Goal: Task Accomplishment & Management: Manage account settings

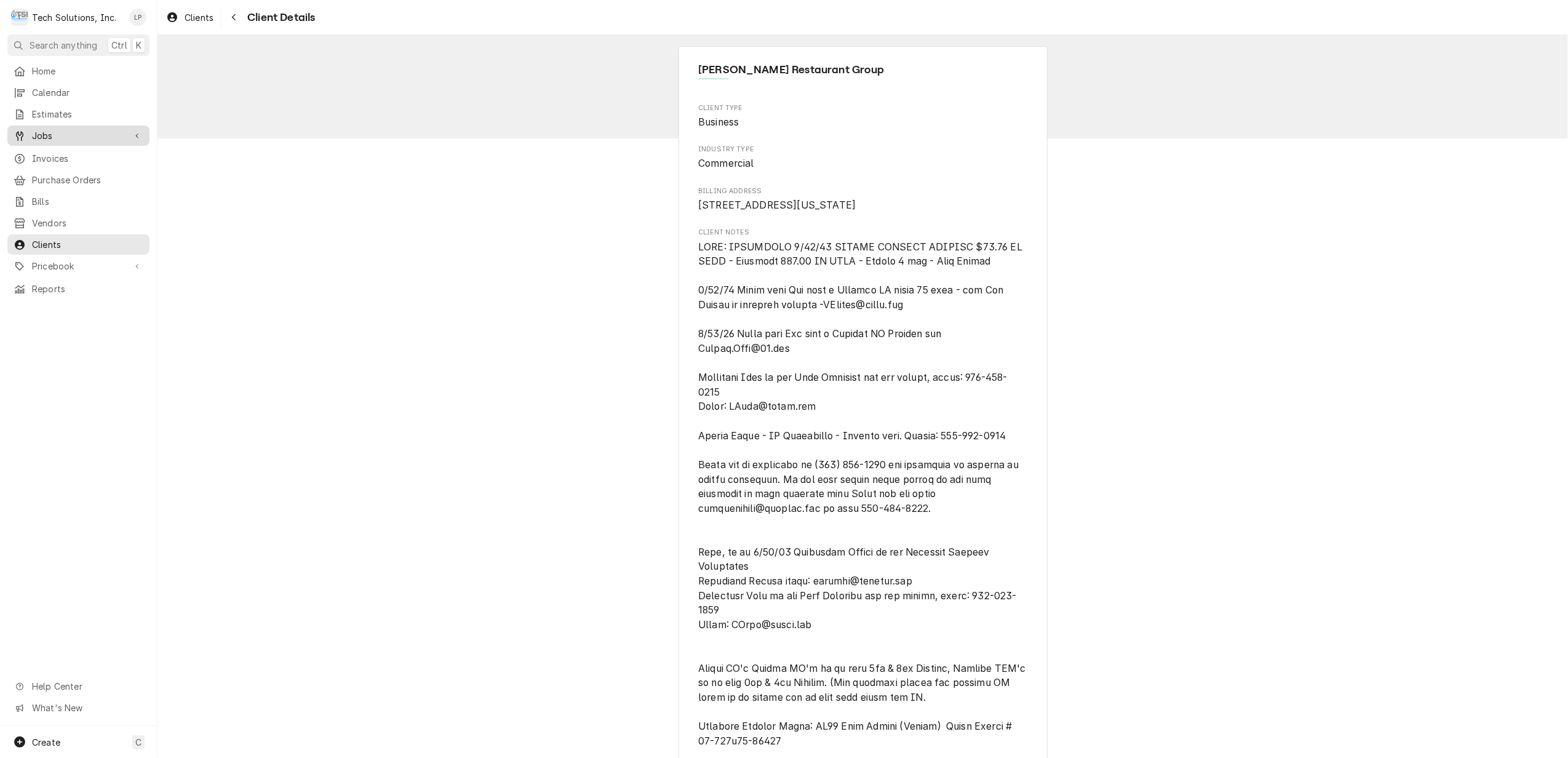
click at [38, 134] on span "Jobs" at bounding box center [78, 136] width 93 height 13
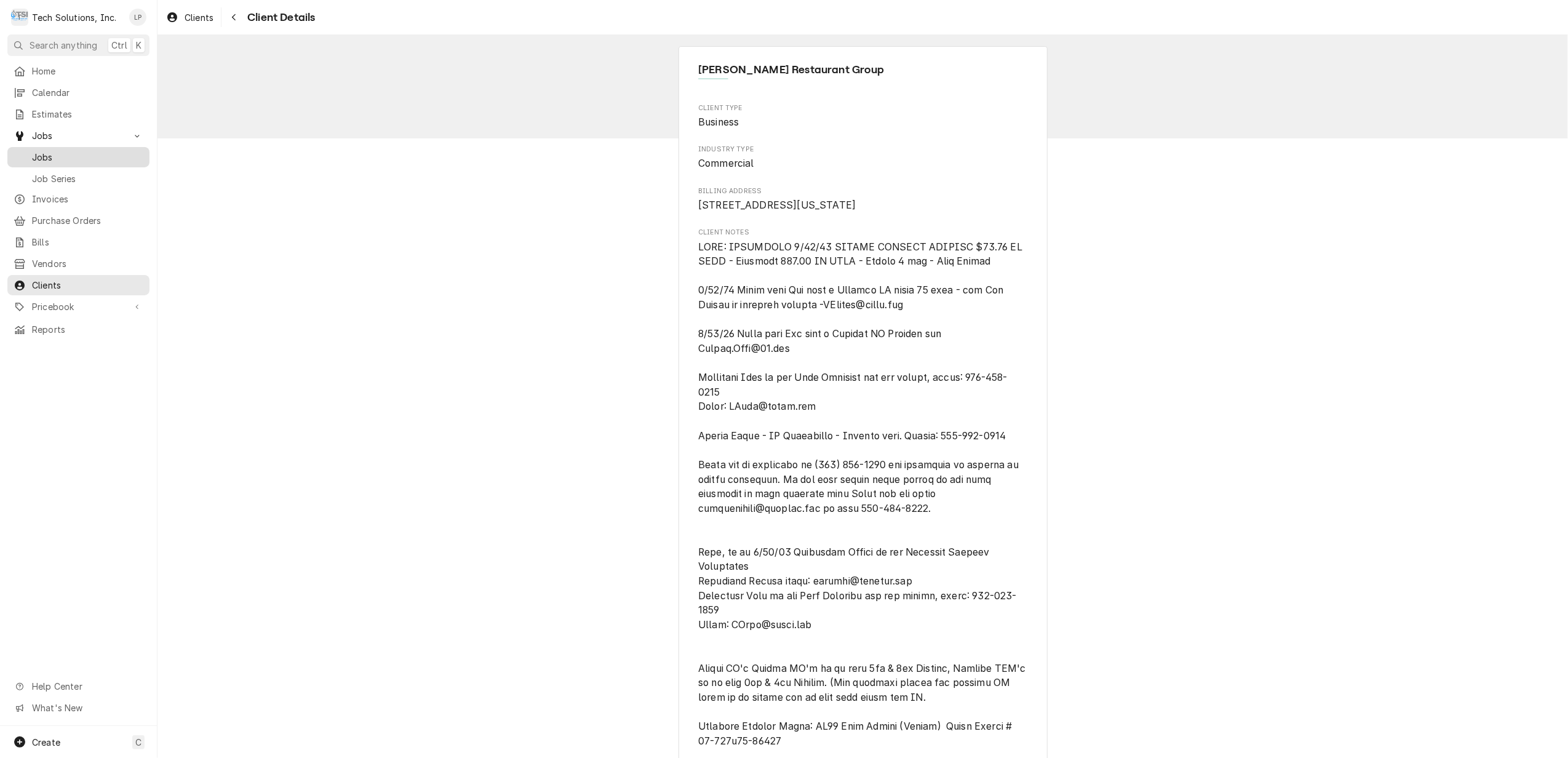
click at [39, 153] on span "Jobs" at bounding box center [88, 157] width 111 height 13
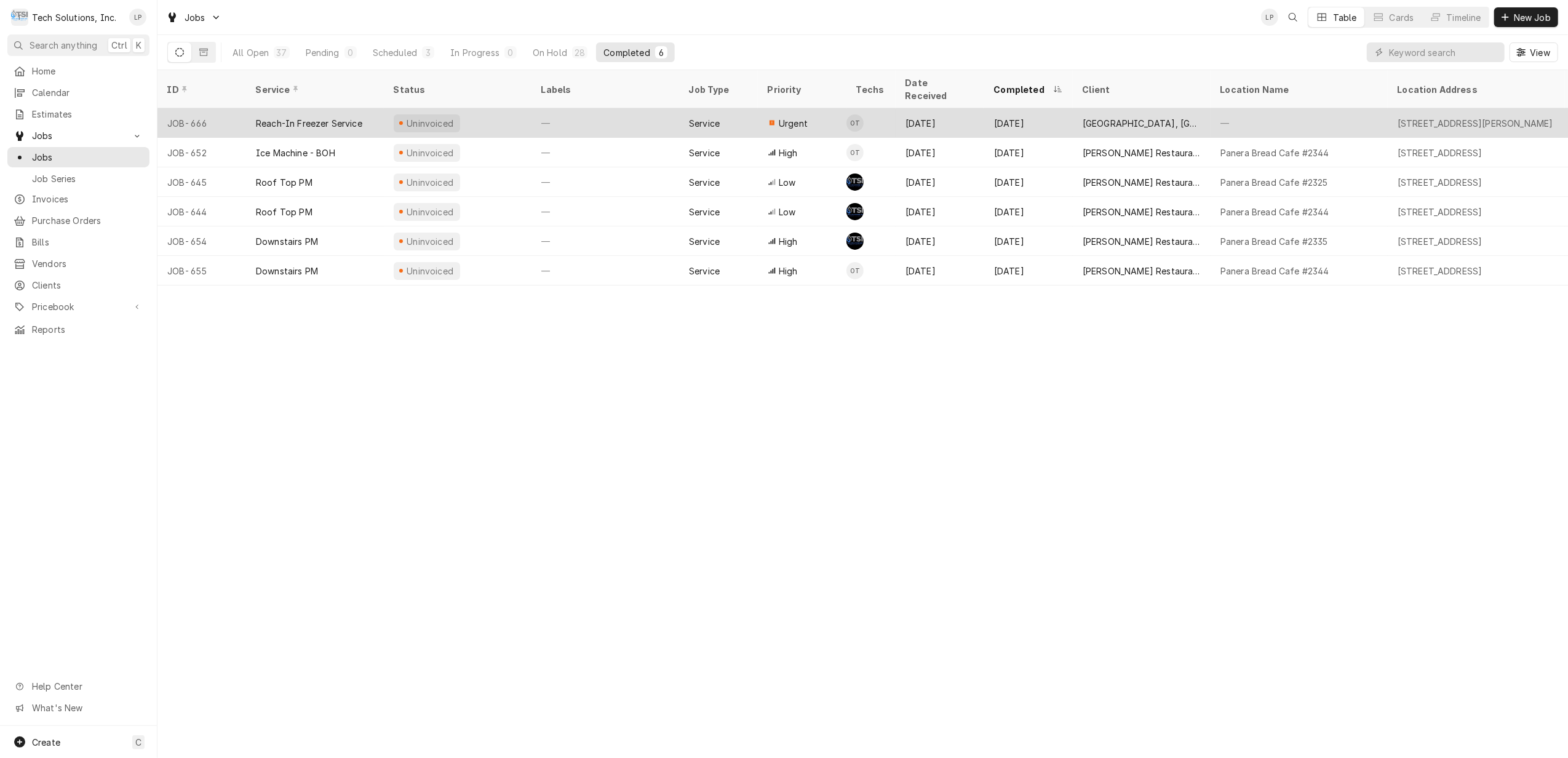
click at [634, 108] on div "—" at bounding box center [605, 123] width 147 height 30
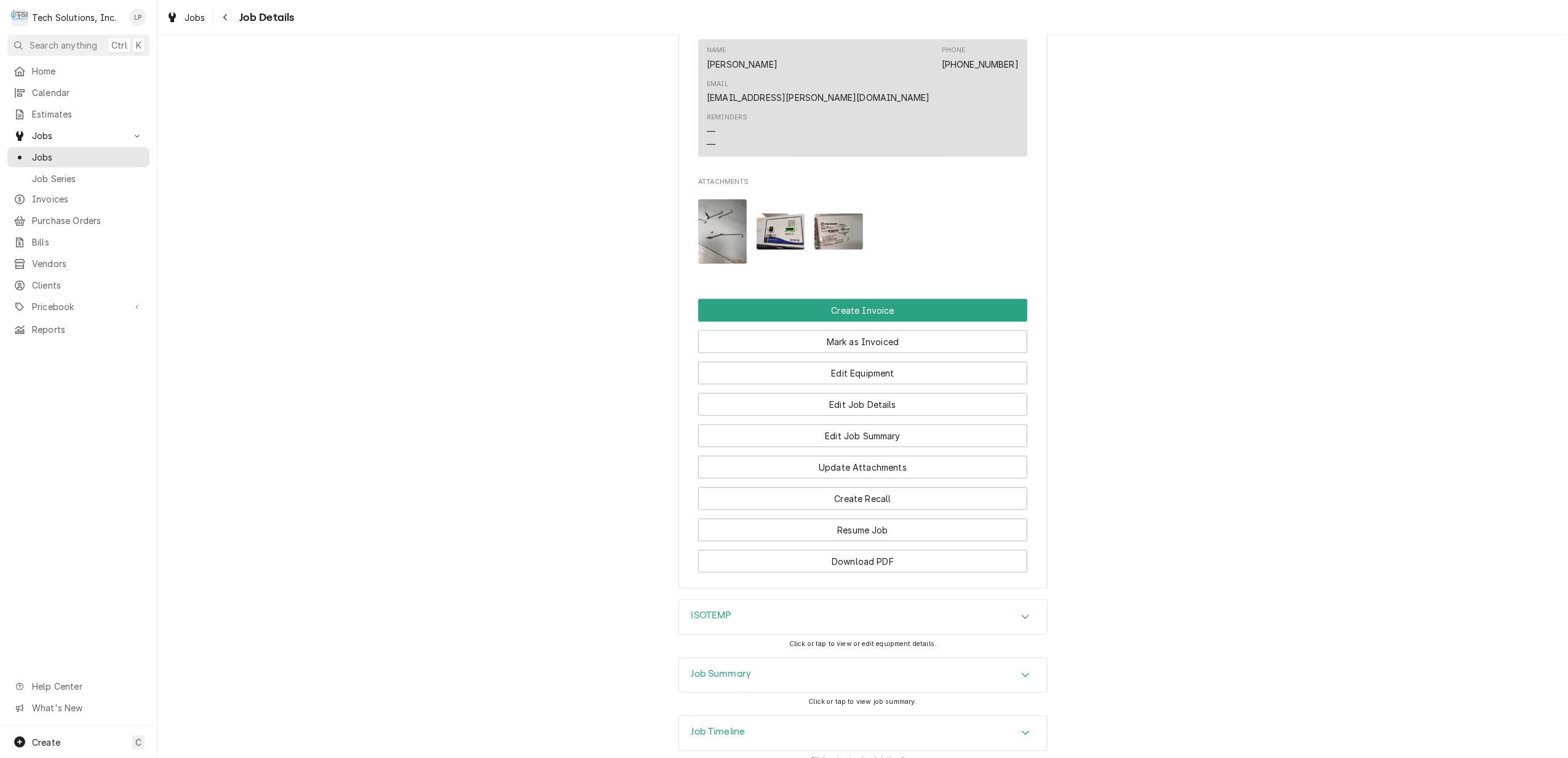
scroll to position [1293, 0]
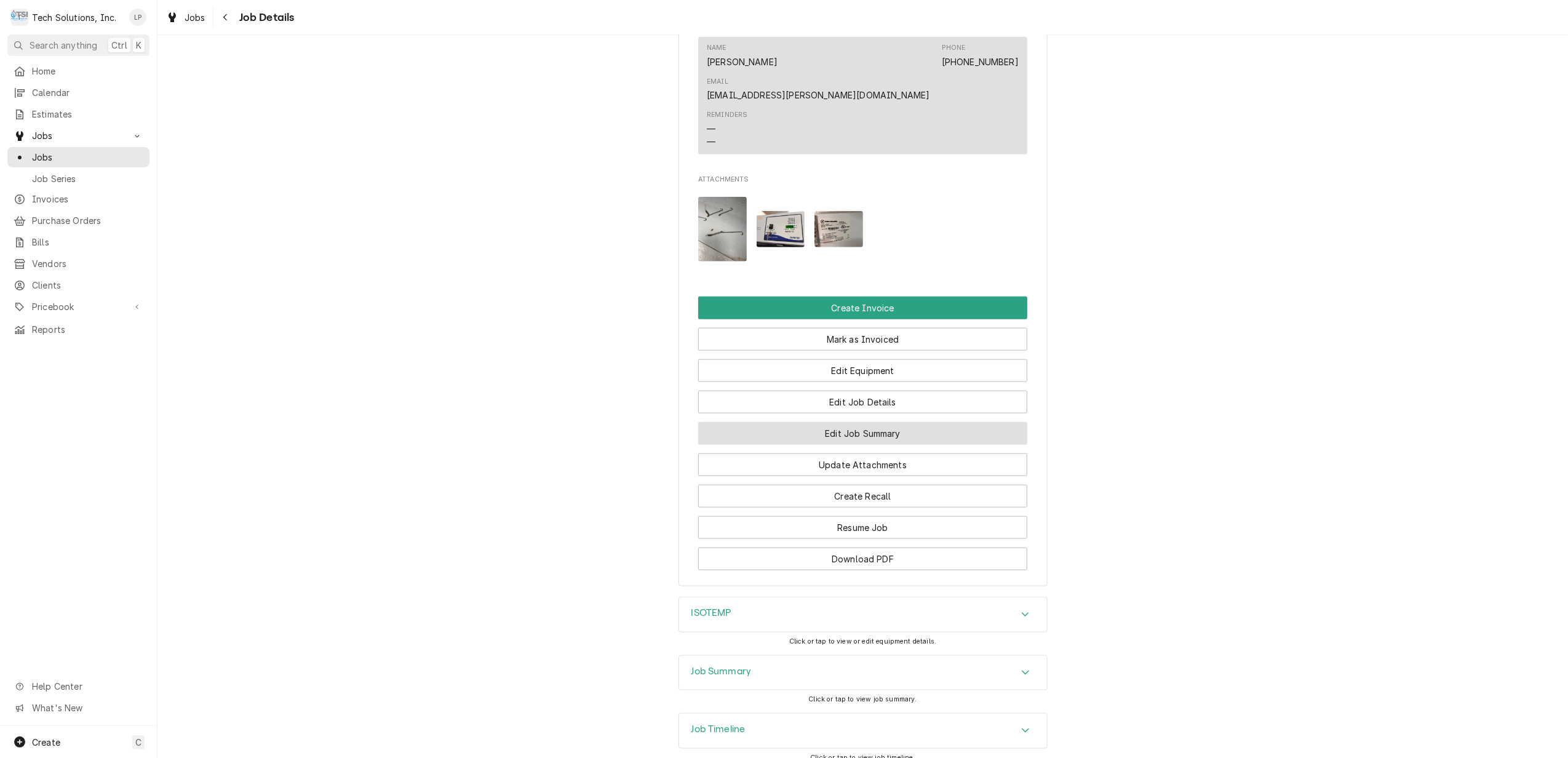
click at [929, 423] on button "Edit Job Summary" at bounding box center [863, 433] width 329 height 23
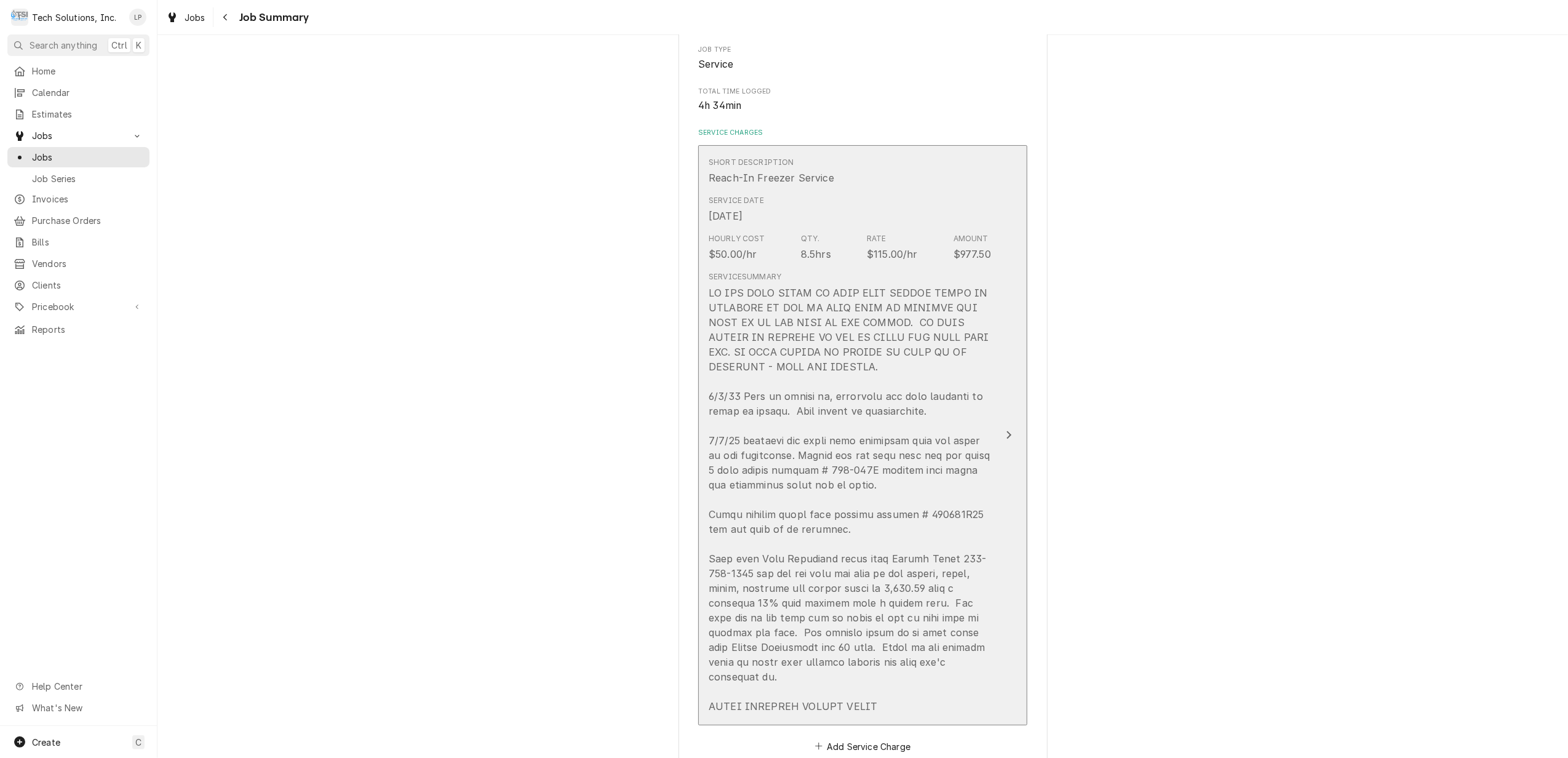
scroll to position [231, 0]
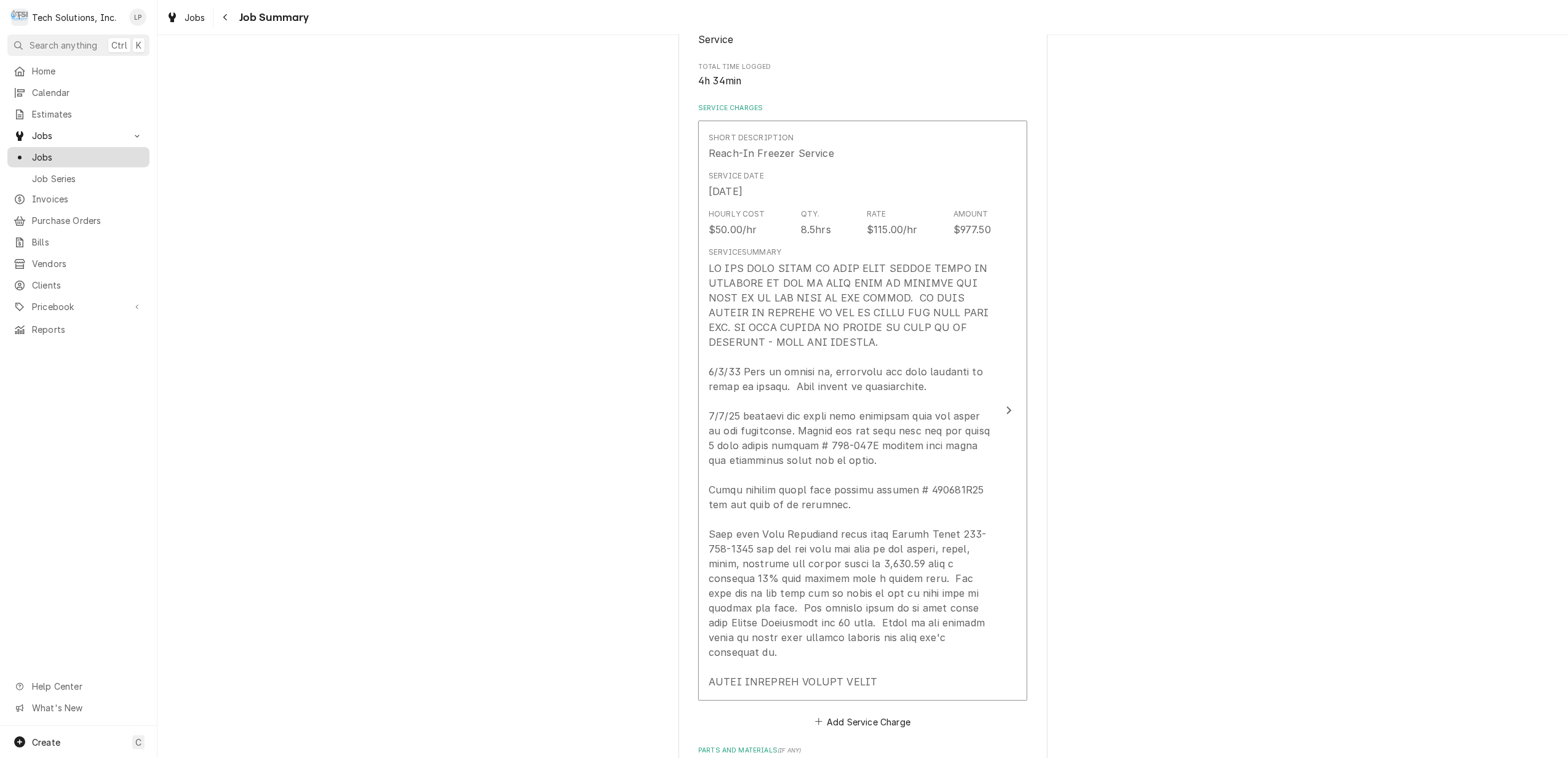
click at [49, 154] on span "Jobs" at bounding box center [88, 157] width 111 height 13
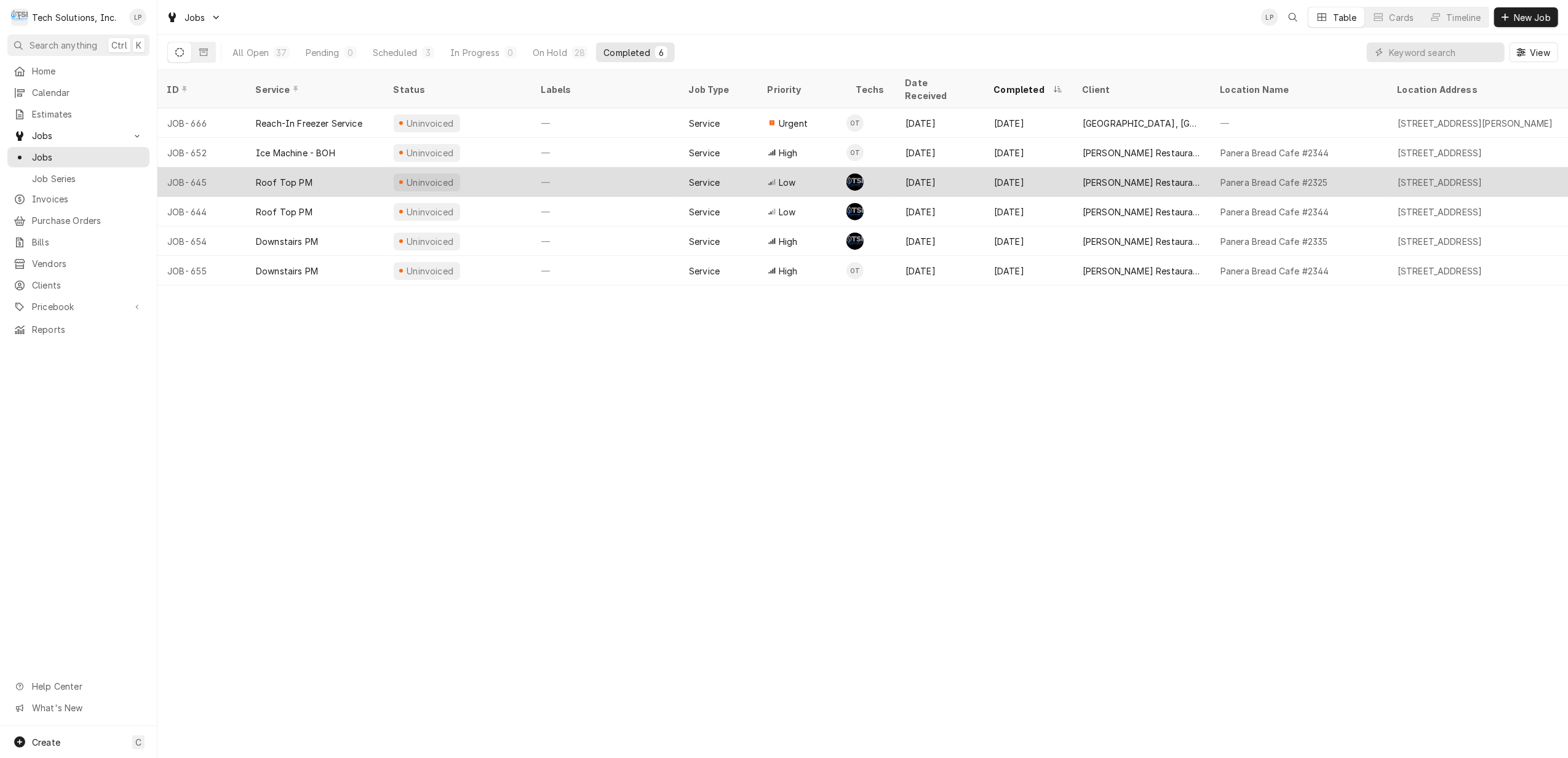
click at [488, 168] on div "Uninvoiced" at bounding box center [458, 183] width 147 height 30
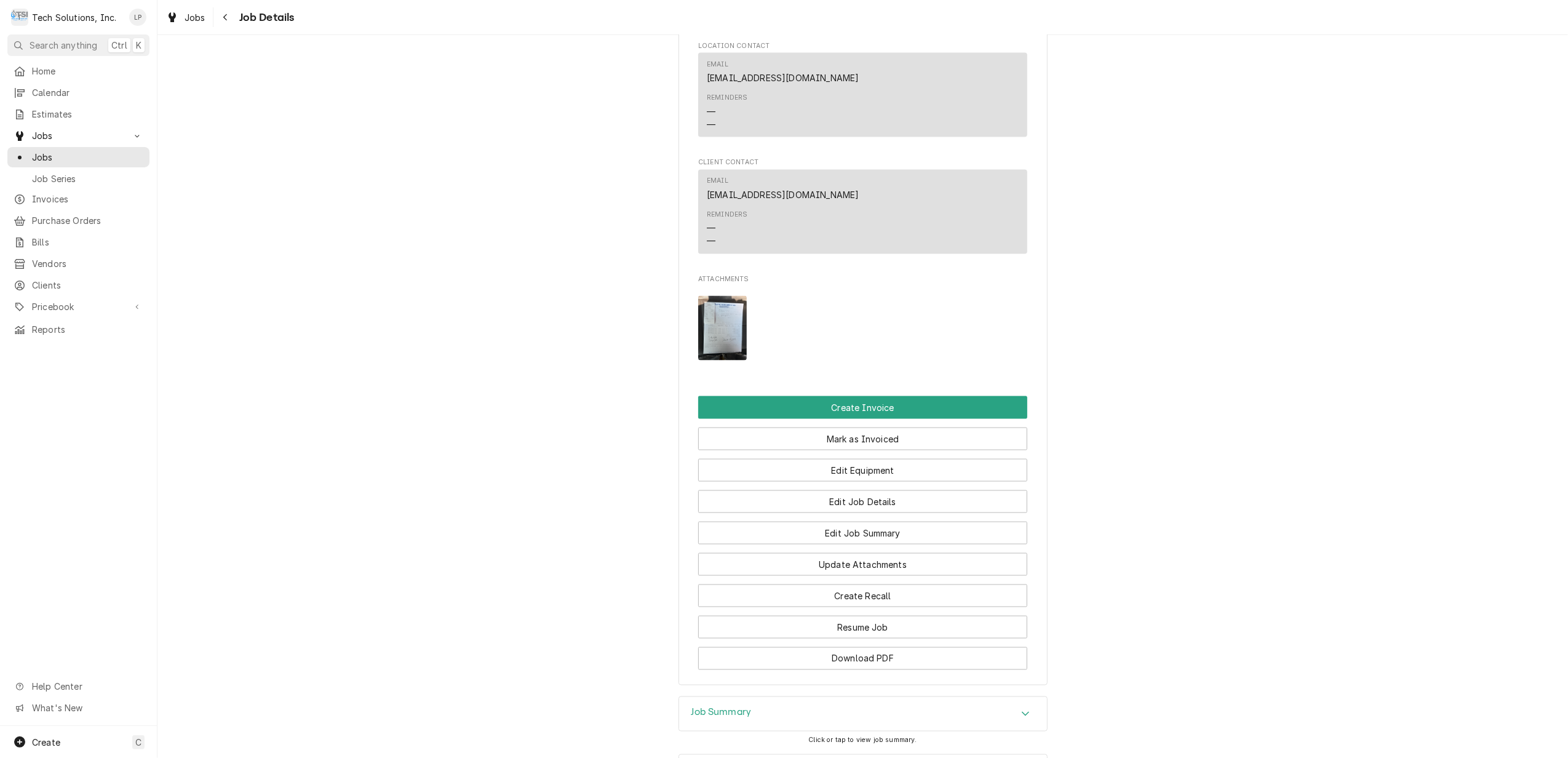
scroll to position [1792, 0]
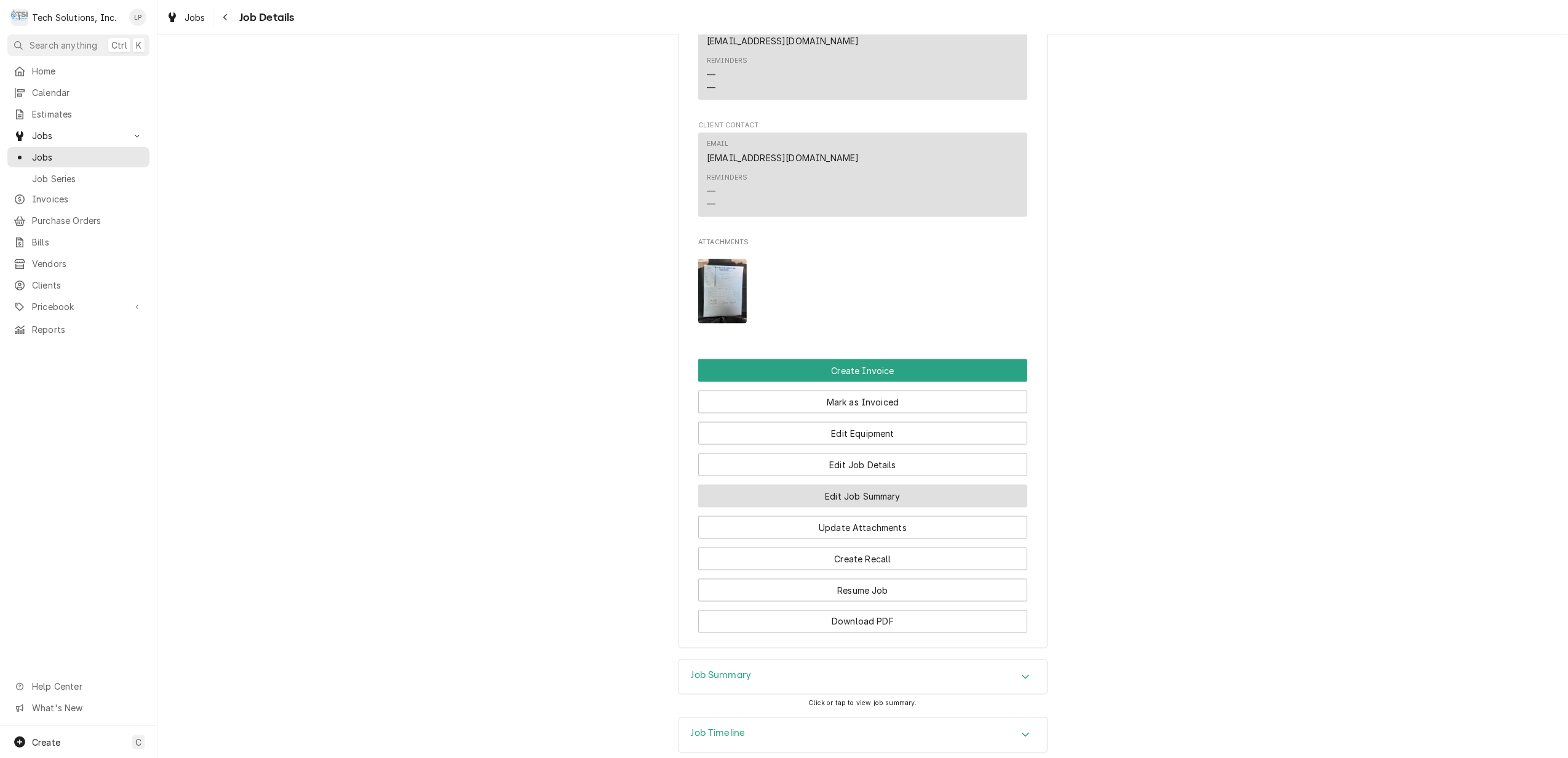
click at [882, 485] on button "Edit Job Summary" at bounding box center [863, 496] width 329 height 23
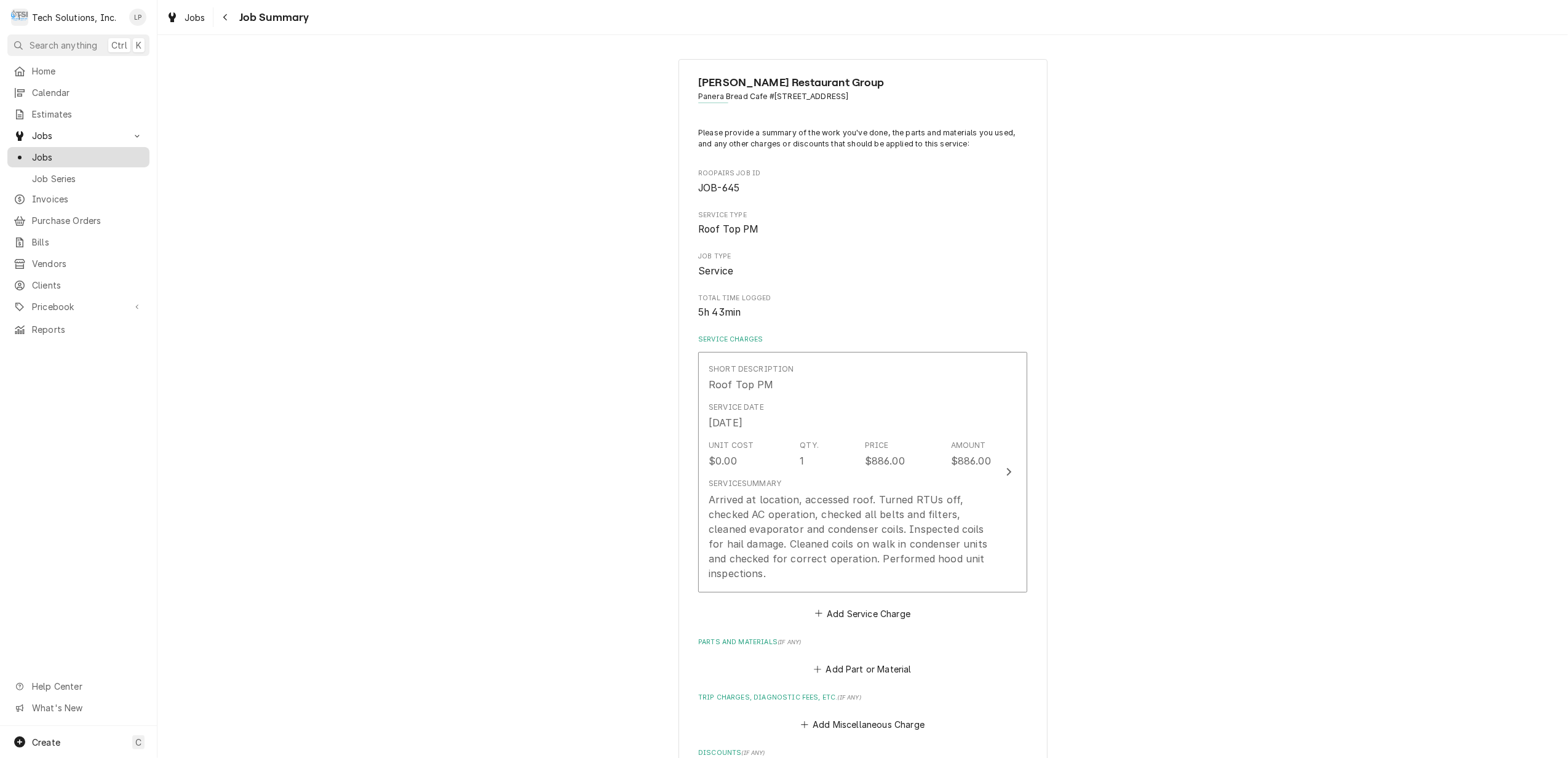
click at [42, 151] on span "Jobs" at bounding box center [88, 157] width 111 height 13
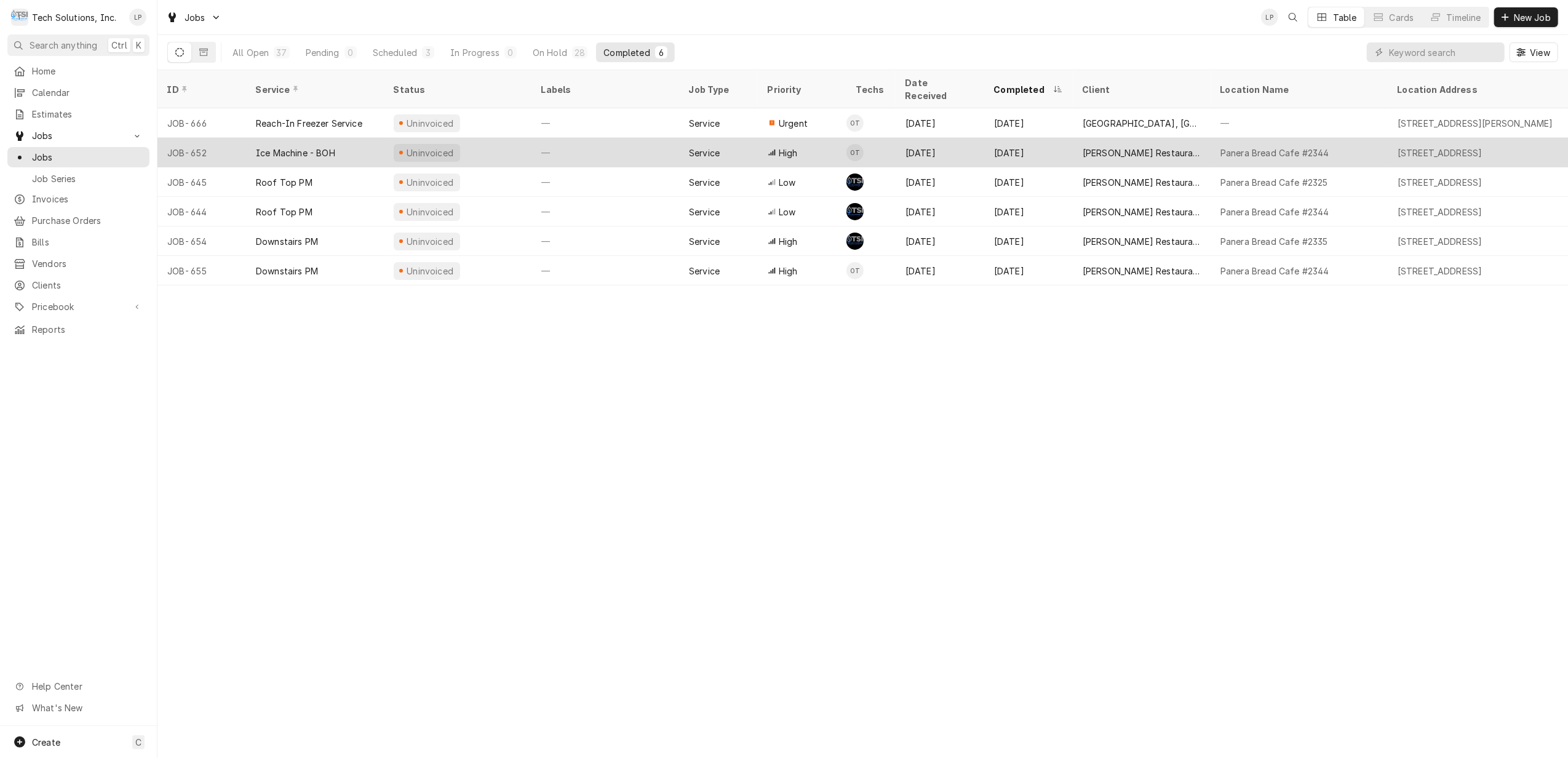
click at [488, 138] on div "Uninvoiced" at bounding box center [458, 153] width 147 height 30
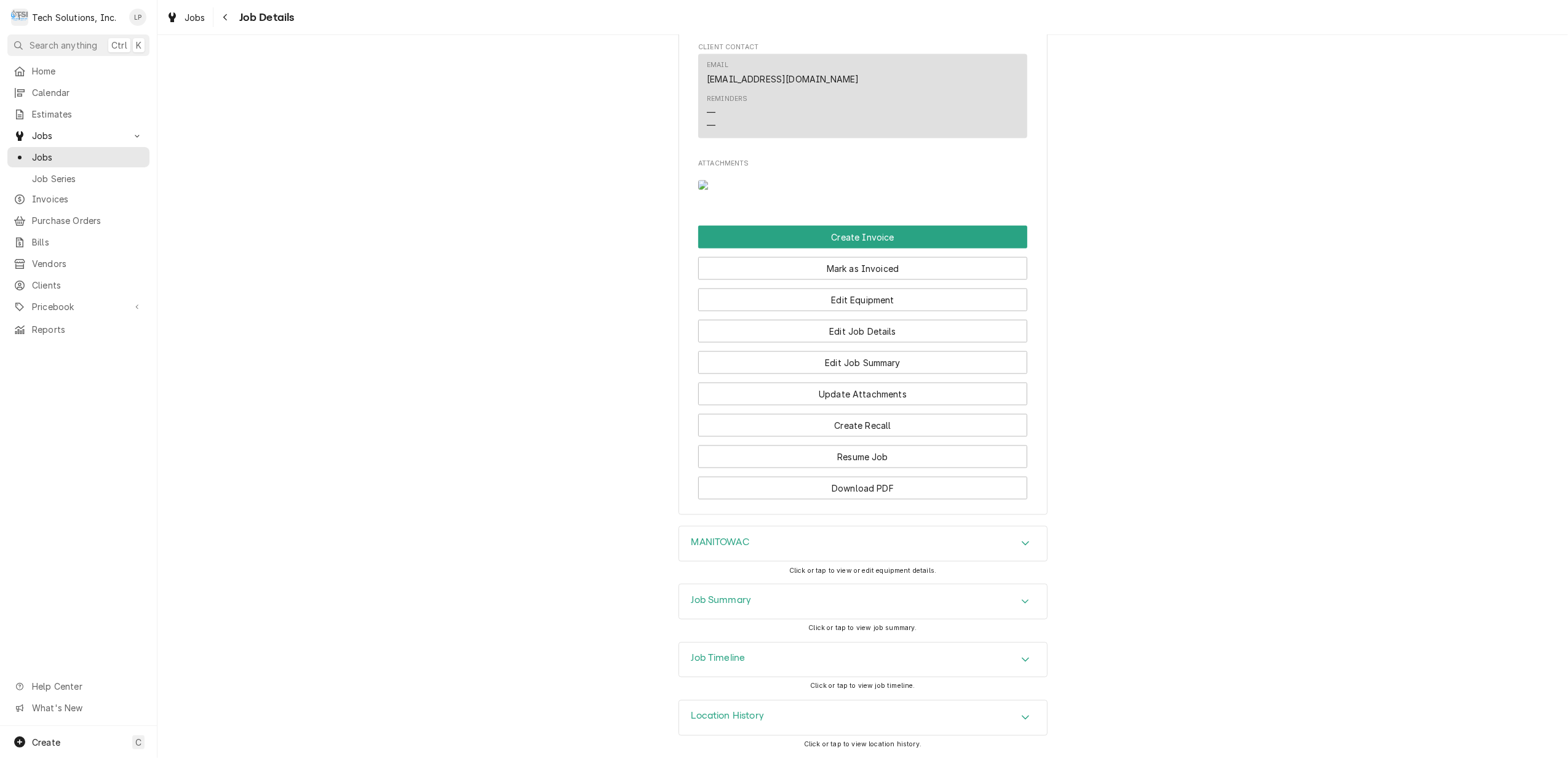
scroll to position [1792, 0]
click at [852, 362] on button "Edit Job Summary" at bounding box center [863, 362] width 329 height 23
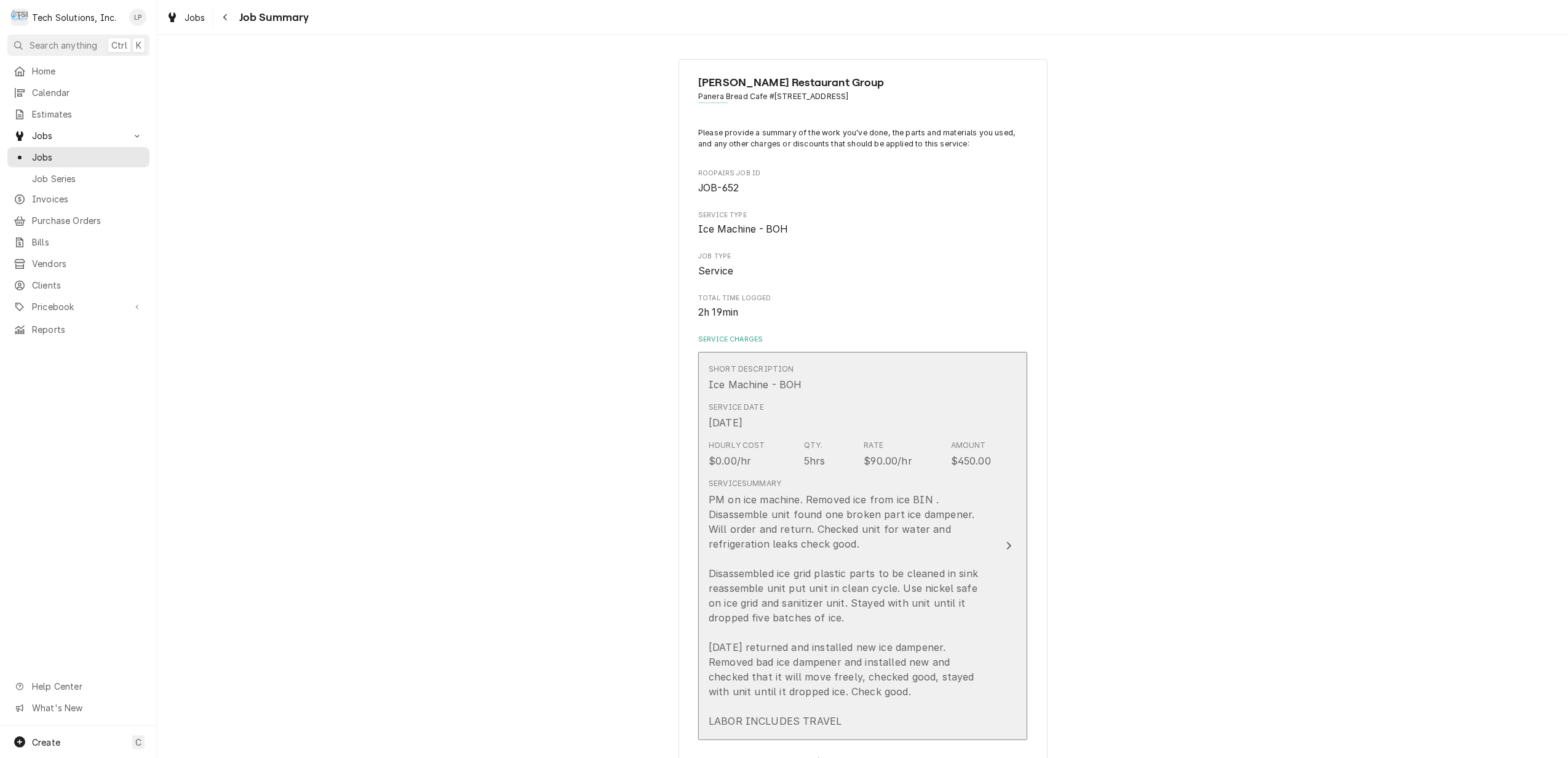
click at [1006, 547] on icon "Update Line Item" at bounding box center [1009, 546] width 6 height 10
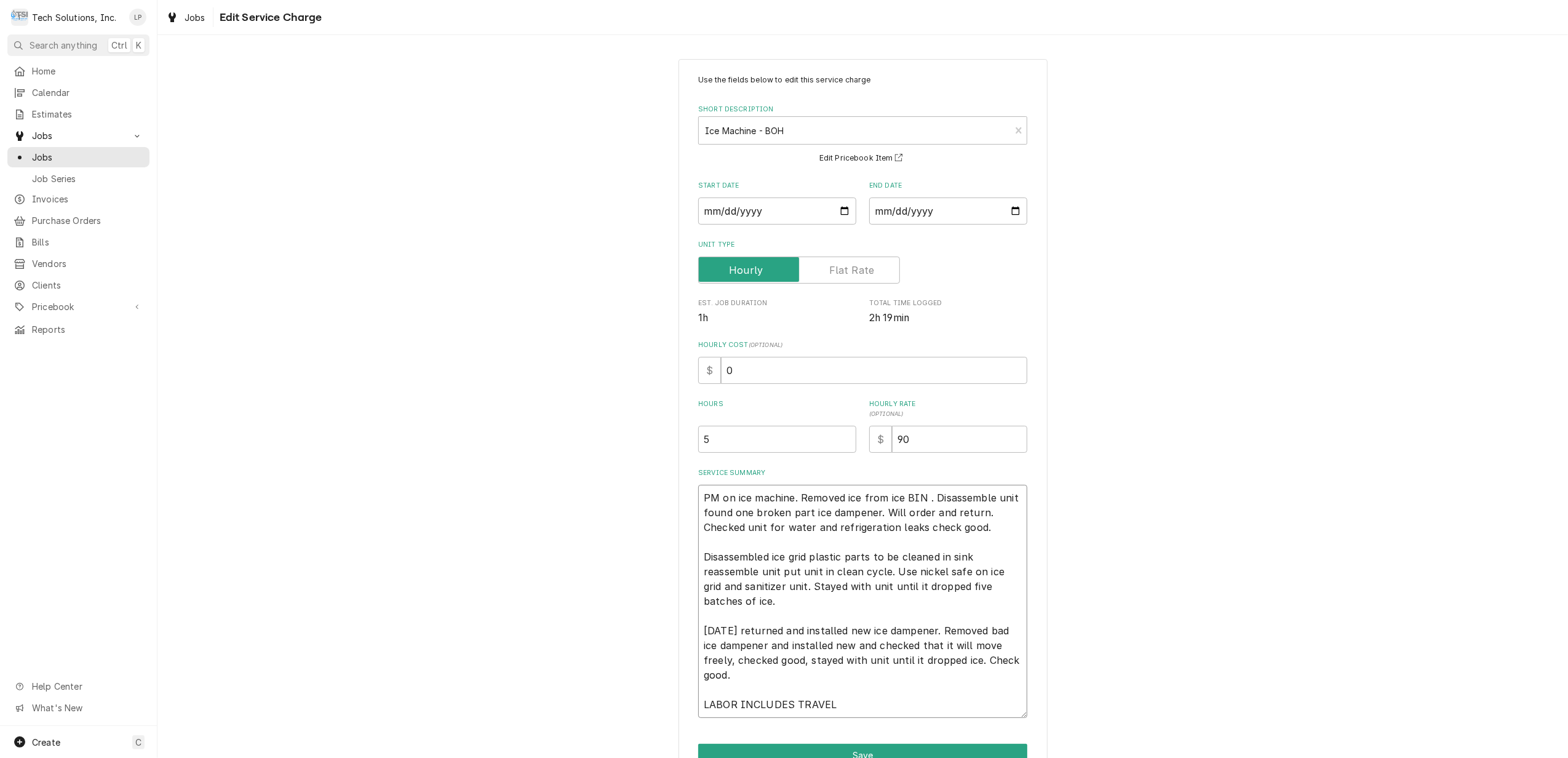
click at [698, 494] on textarea "PM on ice machine. Removed ice from ice BIN . Disassemble unit found one broken…" at bounding box center [863, 602] width 329 height 234
type textarea "x"
type textarea "PM on ice machine. Removed ice from ice BIN . Disassemble unit found one broken…"
type textarea "x"
type textarea "PM on ice machine. Removed ice from ice BIN . Disassemble unit found one broken…"
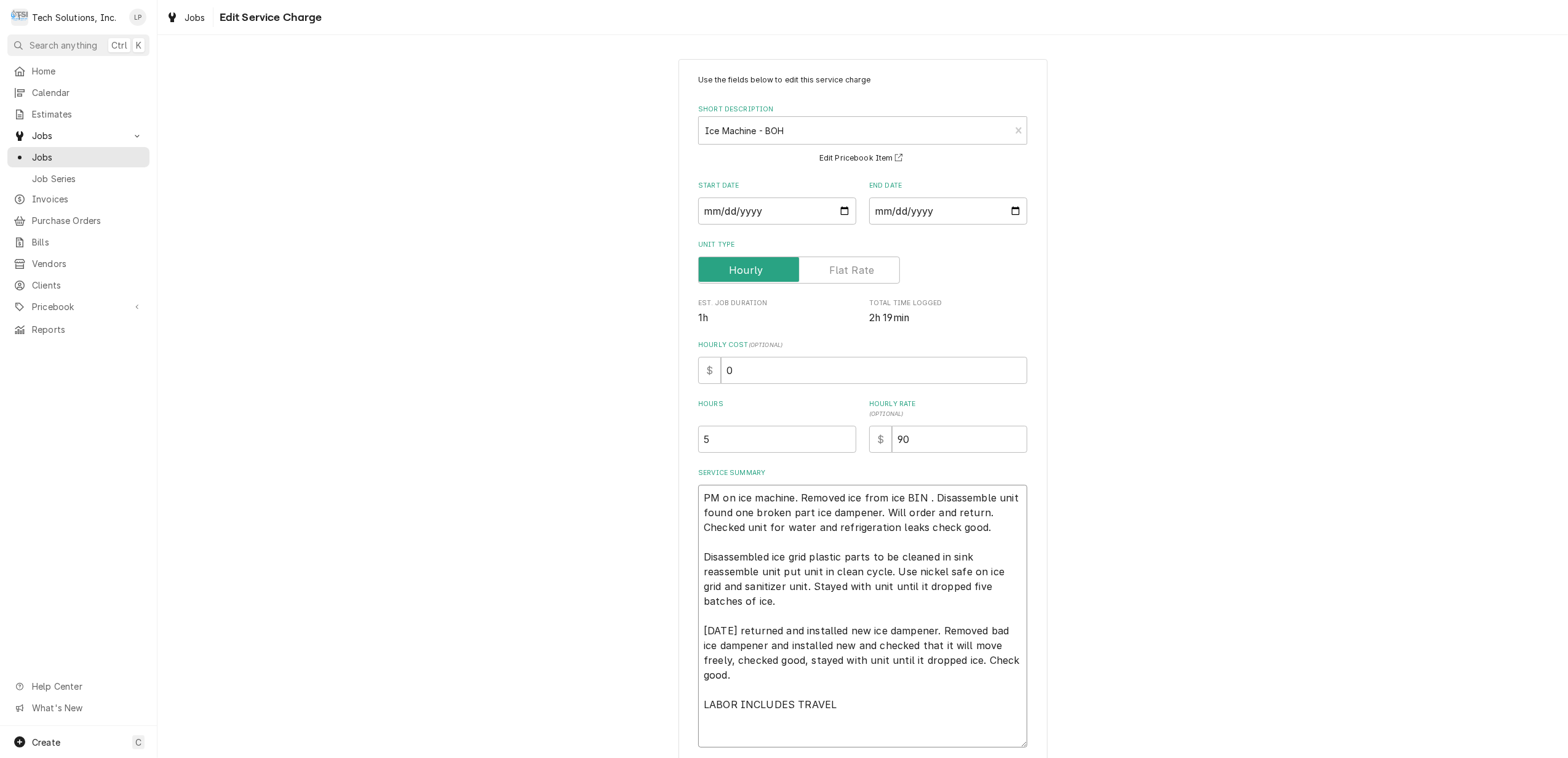
click at [698, 494] on textarea "PM on ice machine. Removed ice from ice BIN . Disassemble unit found one broken…" at bounding box center [863, 616] width 329 height 263
type textarea "x"
type textarea "R PM on ice machine. Removed ice from ice BIN . Disassemble unit found one brok…"
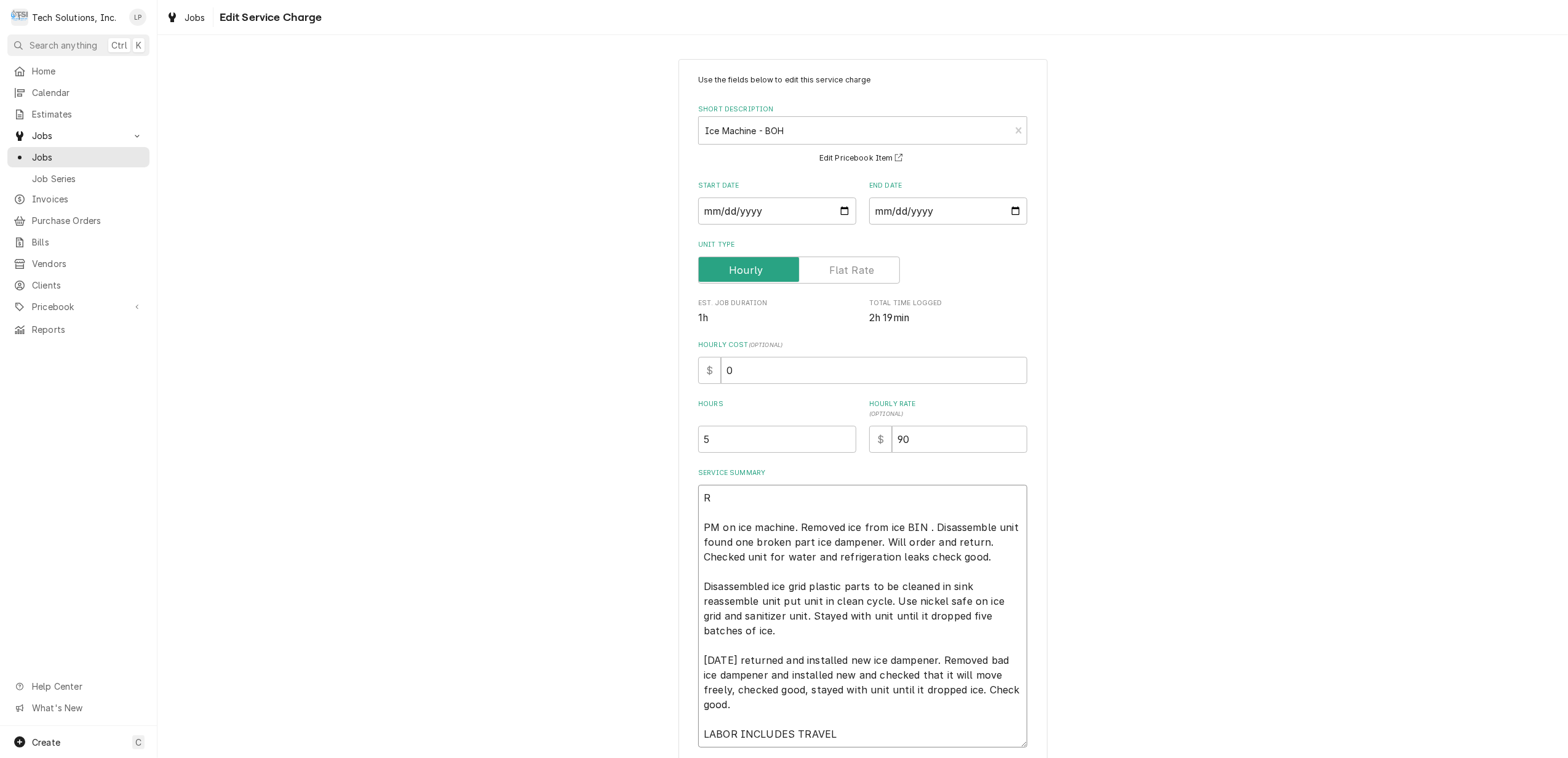
type textarea "x"
type textarea "RE PM on ice machine. Removed ice from ice BIN . Disassemble unit found one bro…"
type textarea "x"
type textarea "REA PM on ice machine. Removed ice from ice BIN . Disassemble unit found one br…"
type textarea "x"
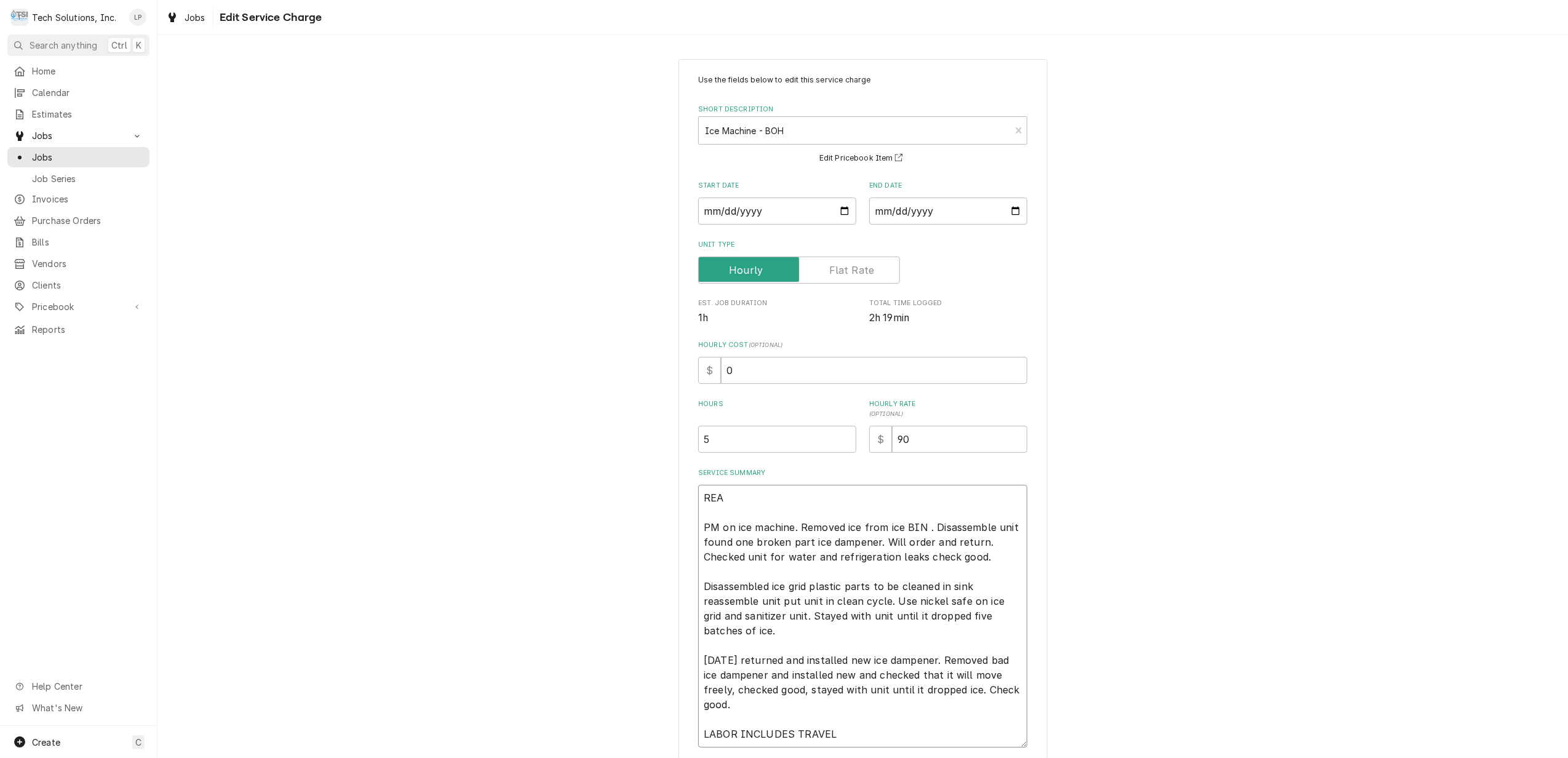
type textarea "READ PM on ice machine. Removed ice from ice BIN . Disassemble unit found one b…"
type textarea "x"
type textarea "READY PM on ice machine. Removed ice from ice BIN . Disassemble unit found one …"
type textarea "x"
type textarea "READY PM on ice machine. Removed ice from ice BIN . Disassemble unit found one …"
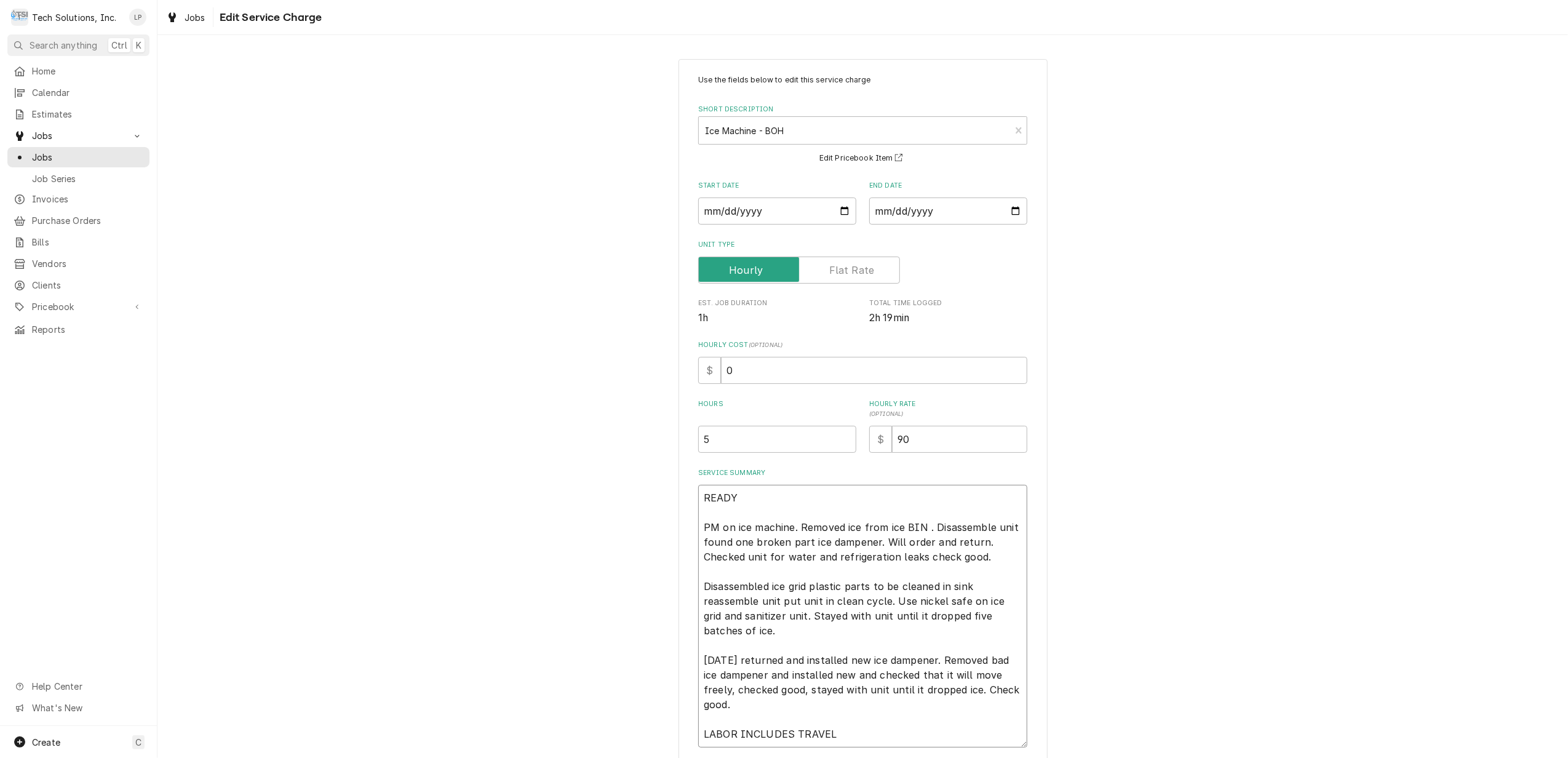
type textarea "x"
type textarea "READY T PM on ice machine. Removed ice from ice BIN . Disassemble unit found on…"
type textarea "x"
type textarea "READY TO PM on ice machine. Removed ice from ice BIN . Disassemble unit found o…"
type textarea "x"
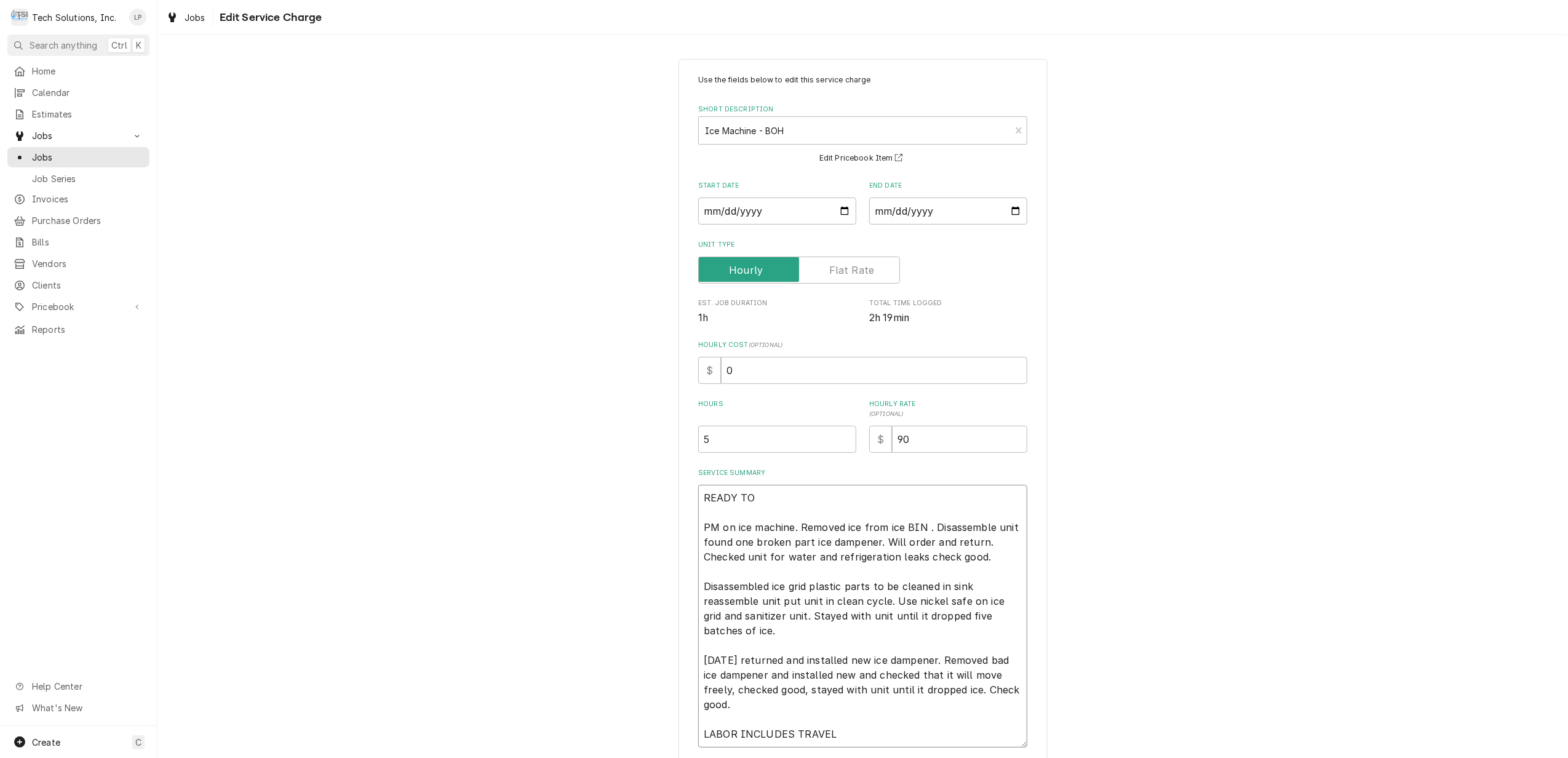
type textarea "READY TO B PM on ice machine. Removed ice from ice BIN . Disassemble unit found…"
type textarea "x"
type textarea "READY TO BI PM on ice machine. Removed ice from ice BIN . Disassemble unit foun…"
type textarea "x"
type textarea "READY TO BIL PM on ice machine. Removed ice from ice BIN . Disassemble unit fou…"
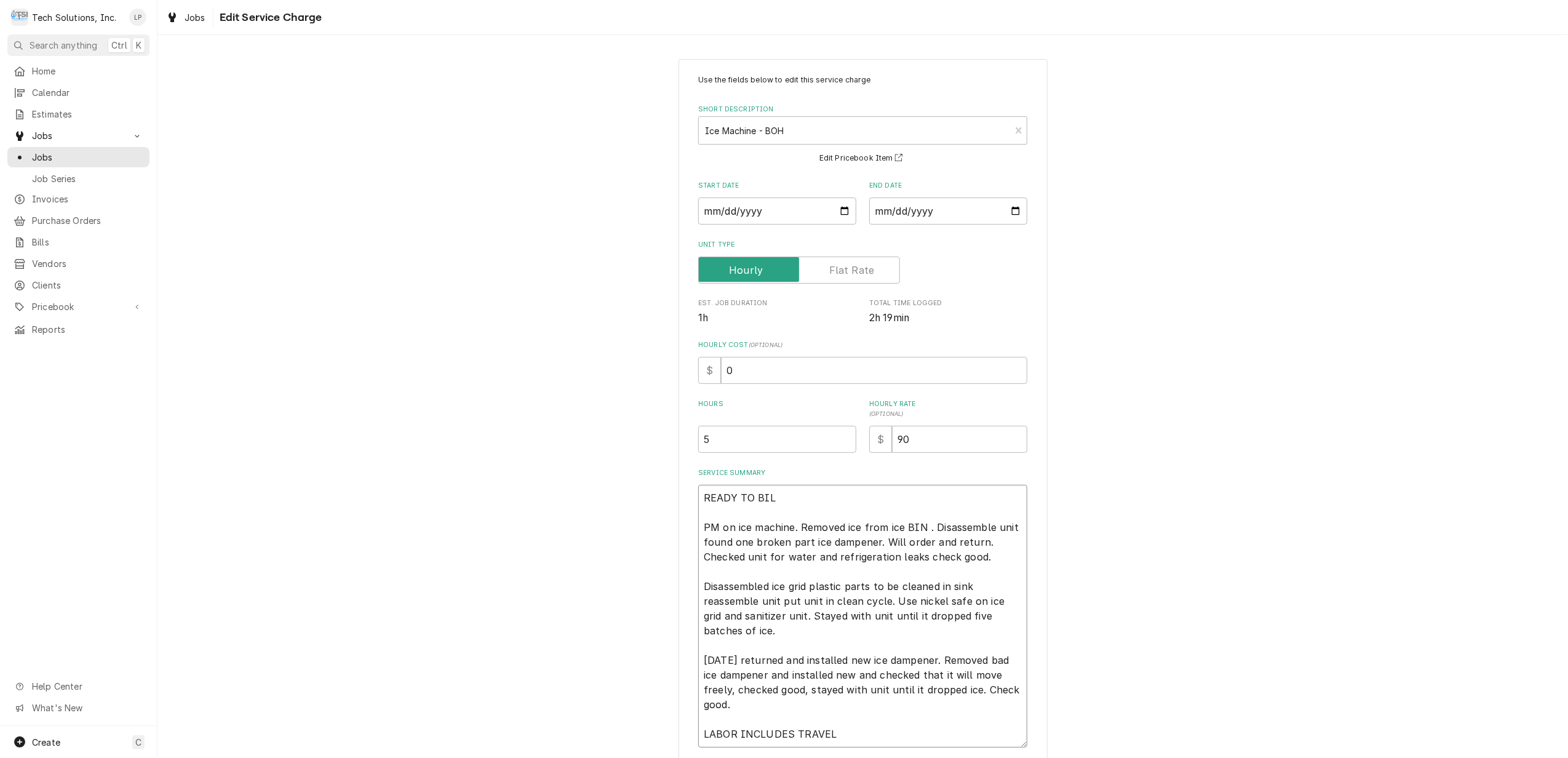
type textarea "x"
type textarea "READY TO BILL PM on ice machine. Removed ice from ice BIN . Disassemble unit fo…"
click at [1247, 600] on div "Use the fields below to edit this service charge Short Description Ice Machine …" at bounding box center [863, 451] width 1410 height 807
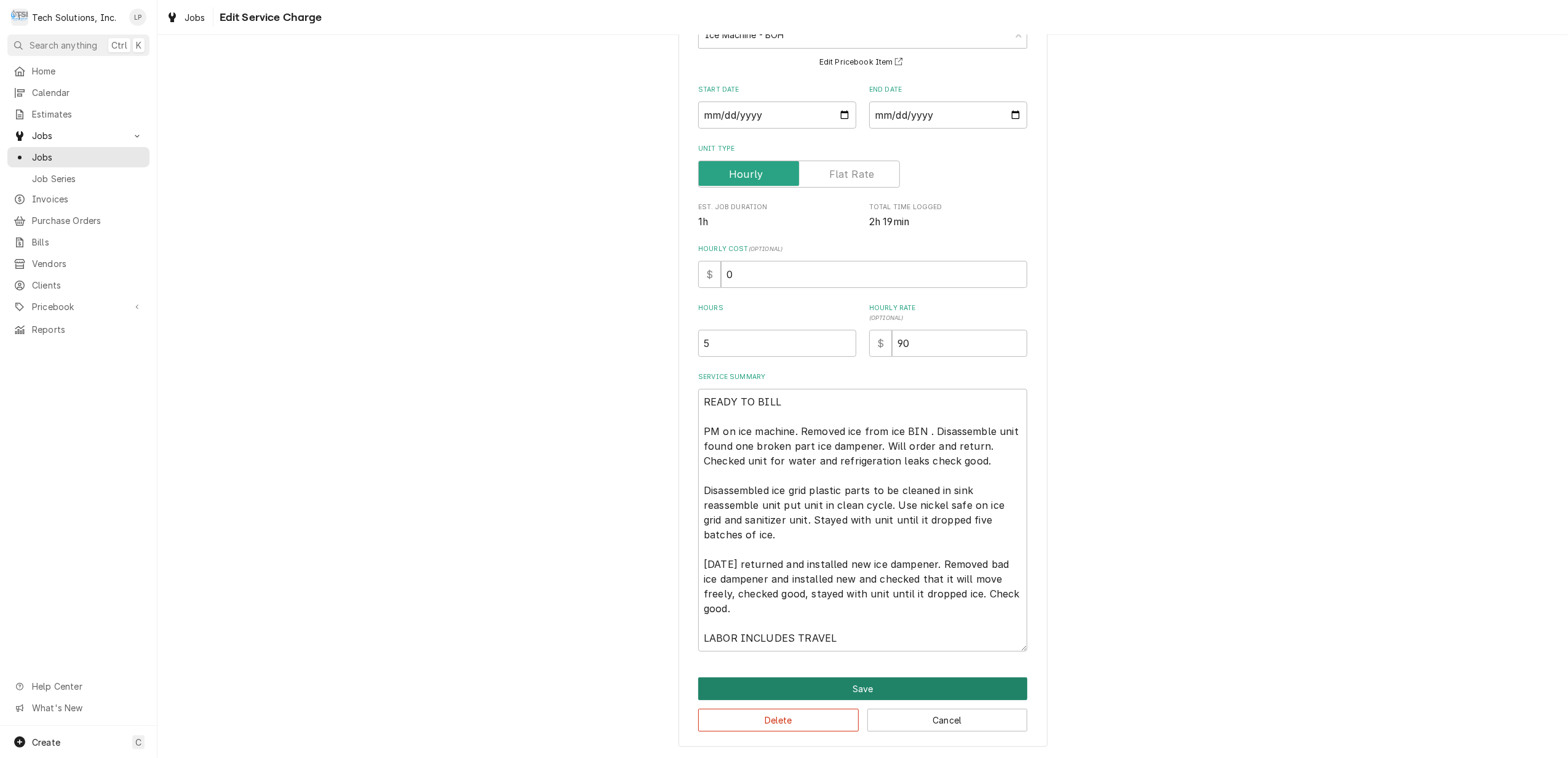
click at [842, 684] on button "Save" at bounding box center [863, 688] width 329 height 23
type textarea "x"
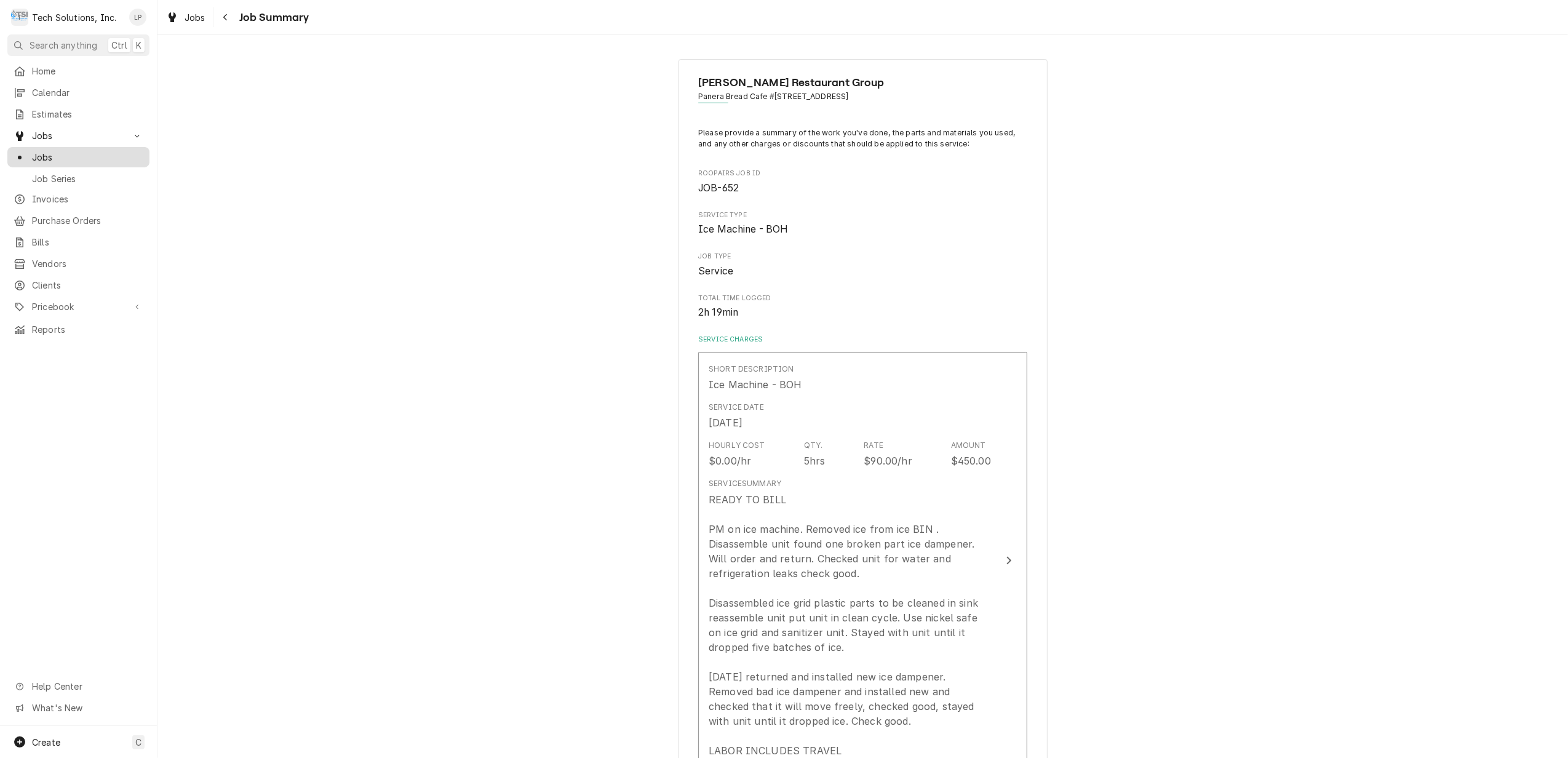
click at [30, 151] on div "Jobs" at bounding box center [78, 157] width 130 height 13
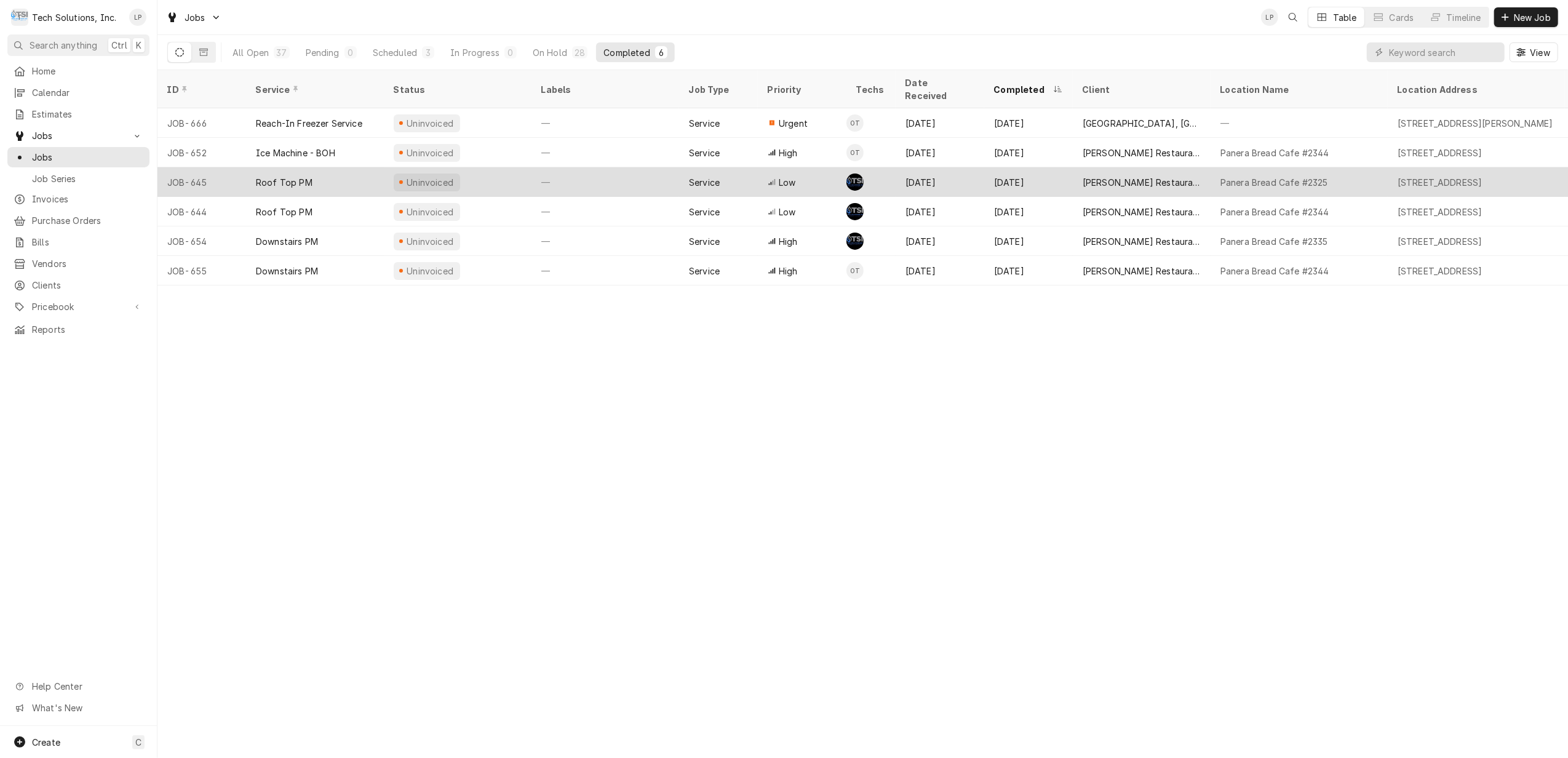
click at [331, 172] on div "Roof Top PM" at bounding box center [315, 183] width 138 height 30
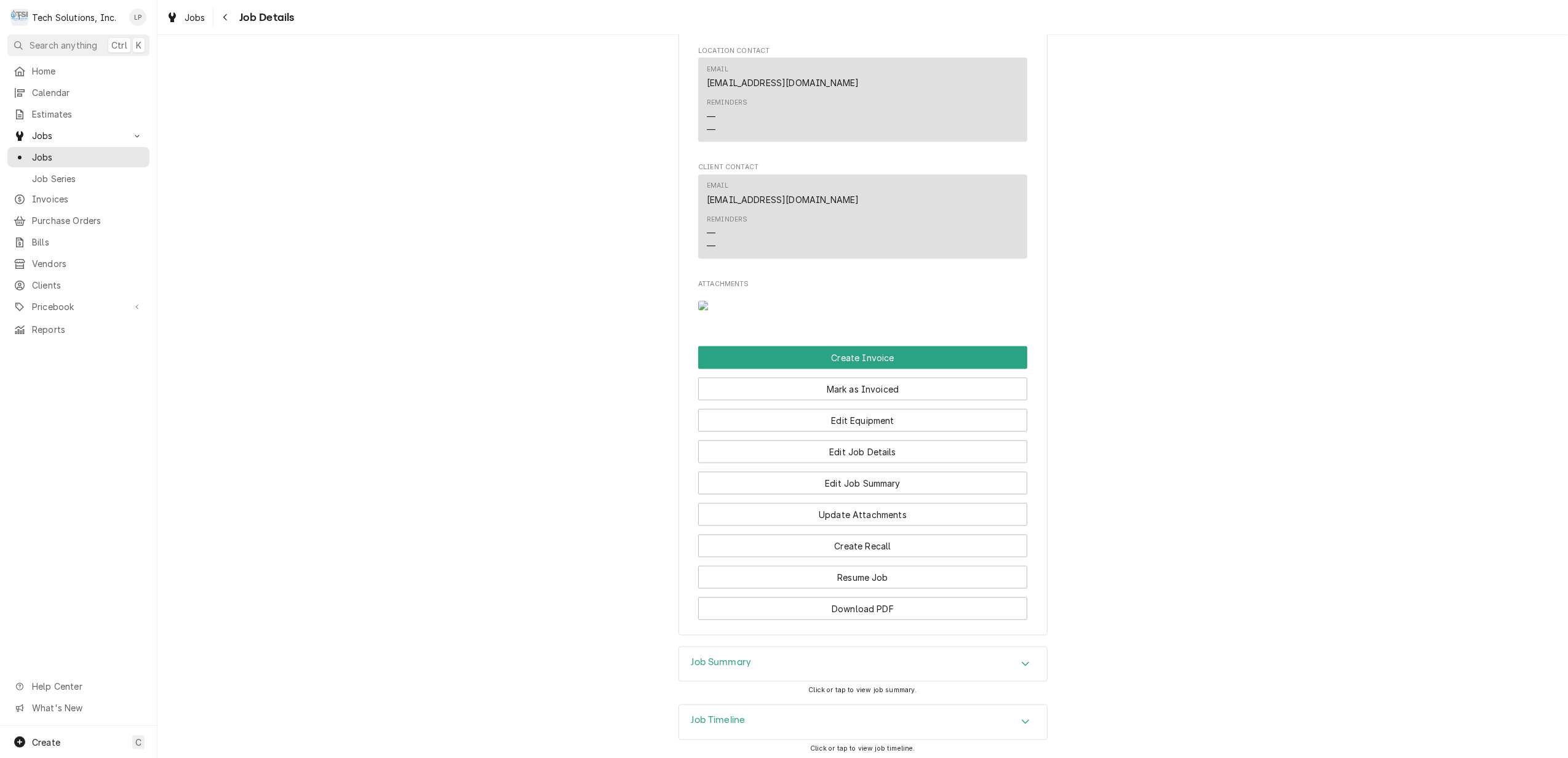
scroll to position [1792, 0]
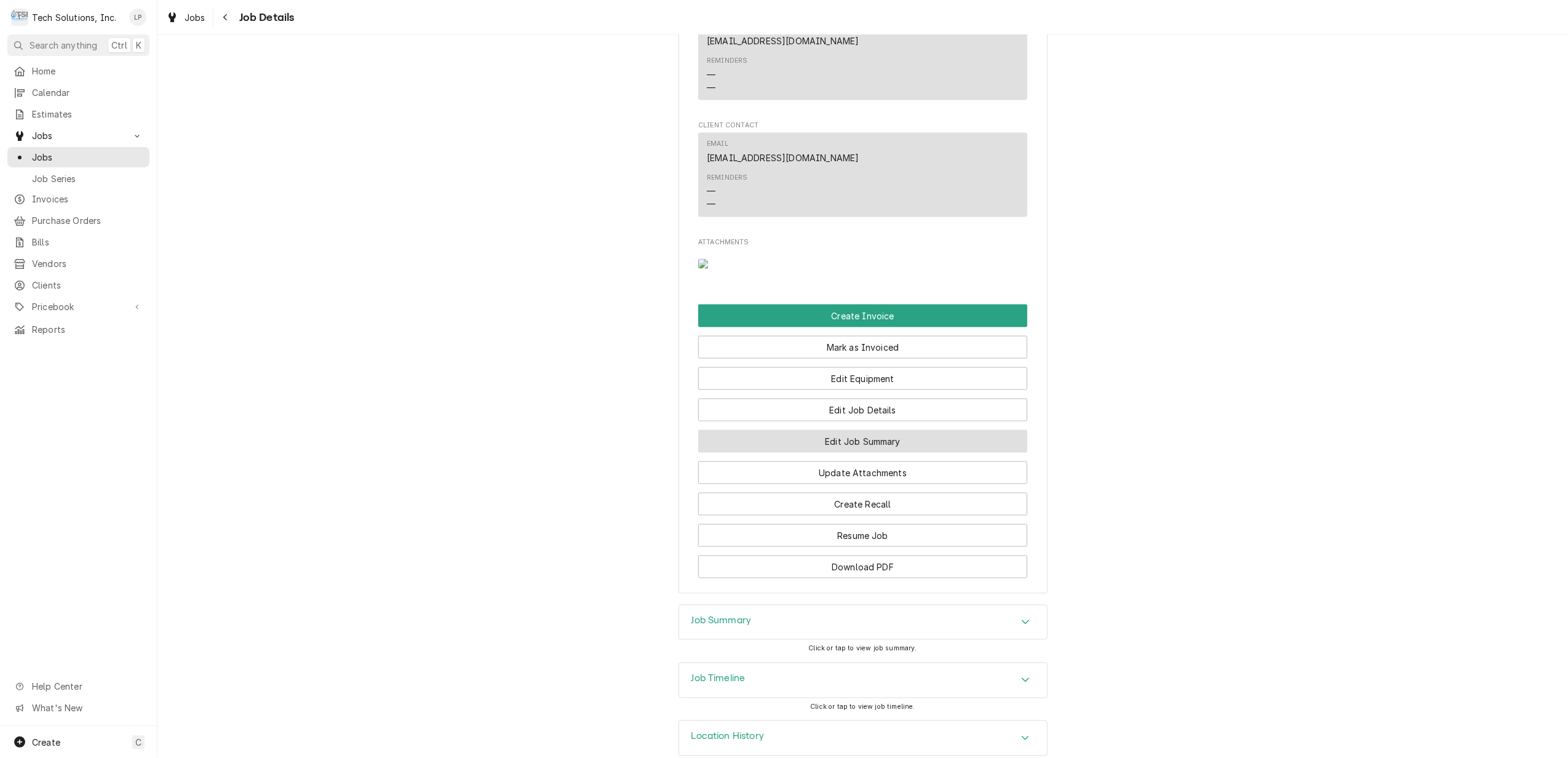
click at [876, 430] on button "Edit Job Summary" at bounding box center [863, 441] width 329 height 23
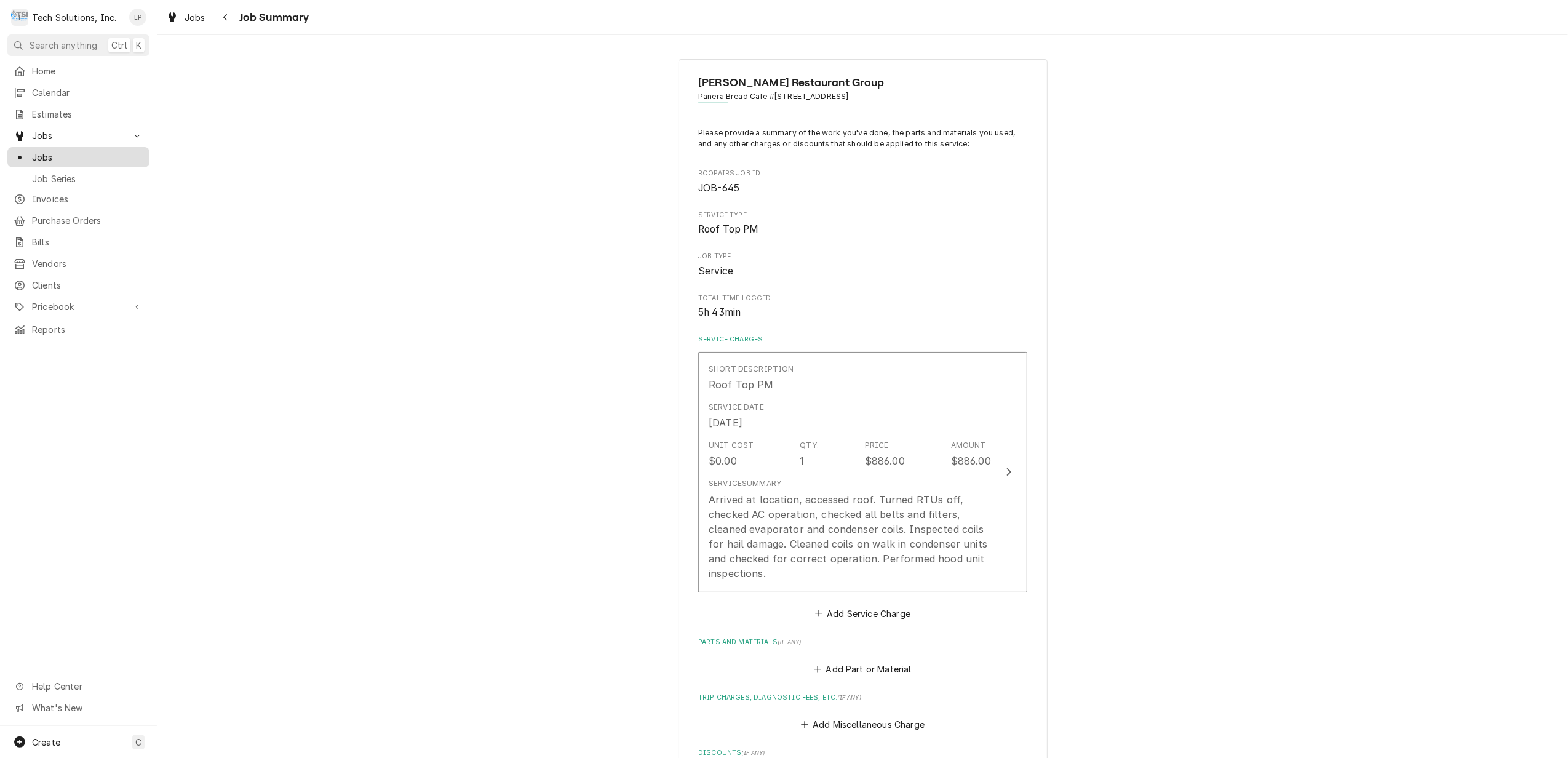
click at [42, 156] on span "Jobs" at bounding box center [88, 157] width 111 height 13
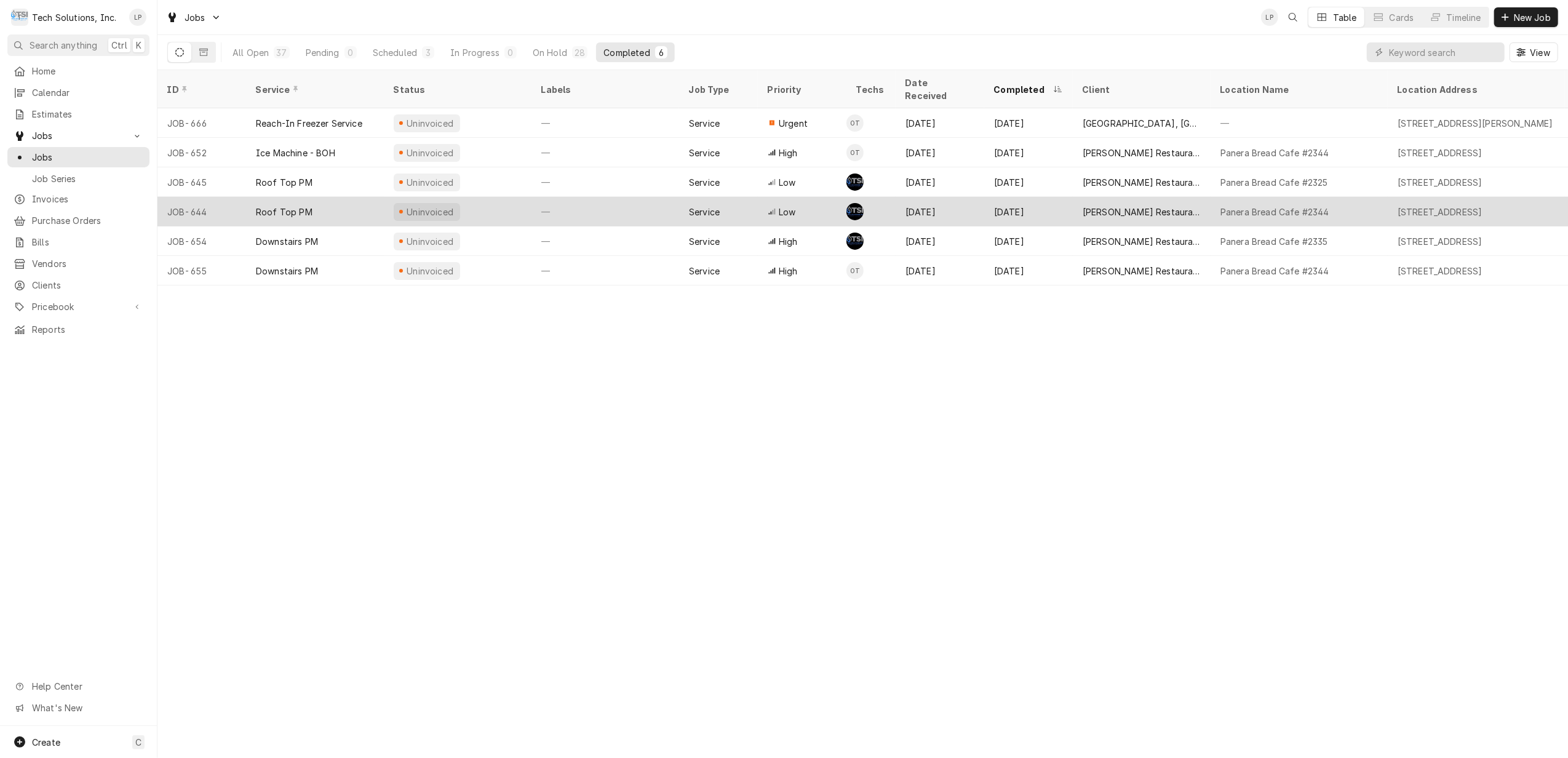
click at [594, 197] on div "—" at bounding box center [605, 212] width 147 height 30
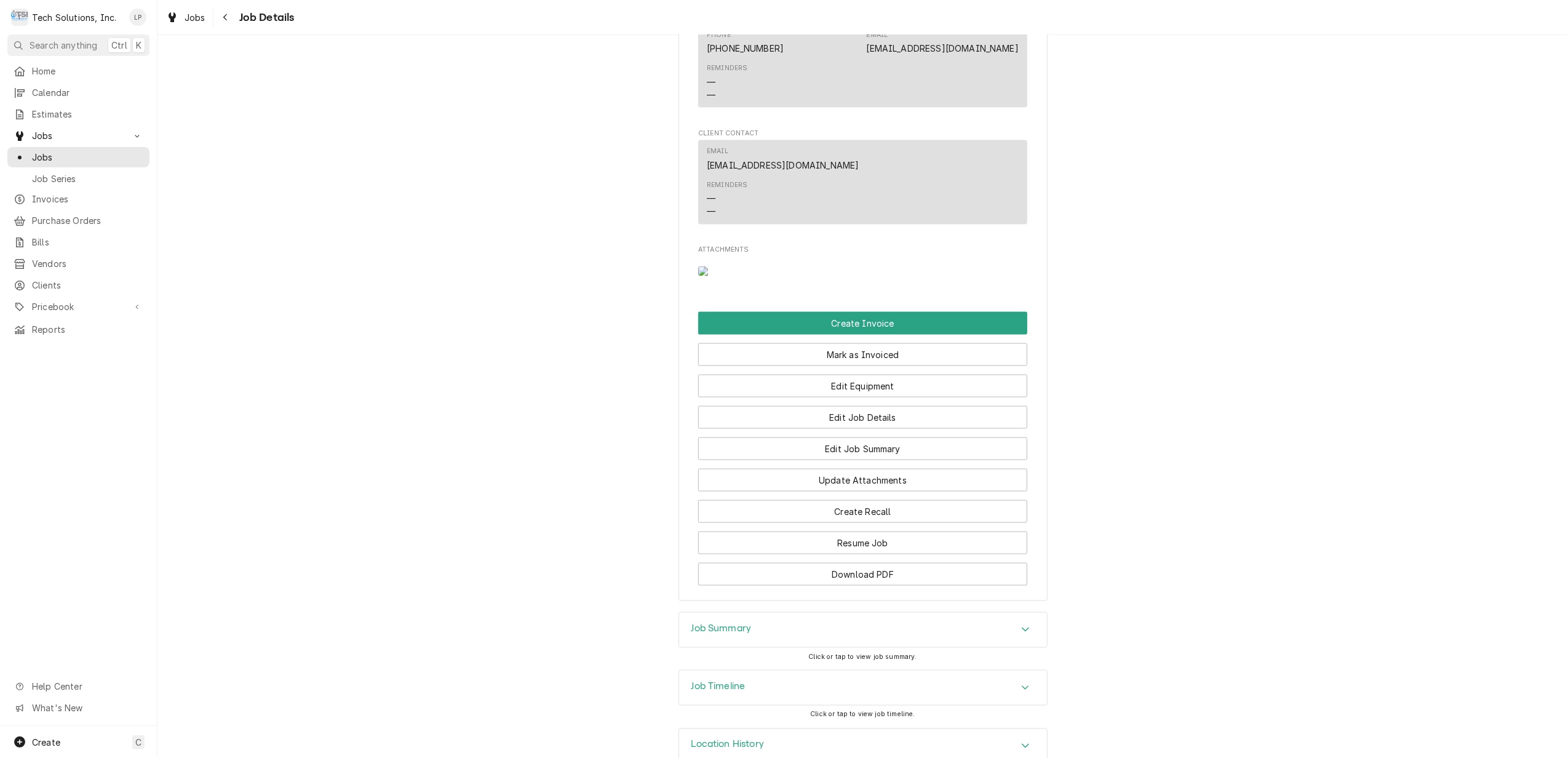
scroll to position [1724, 0]
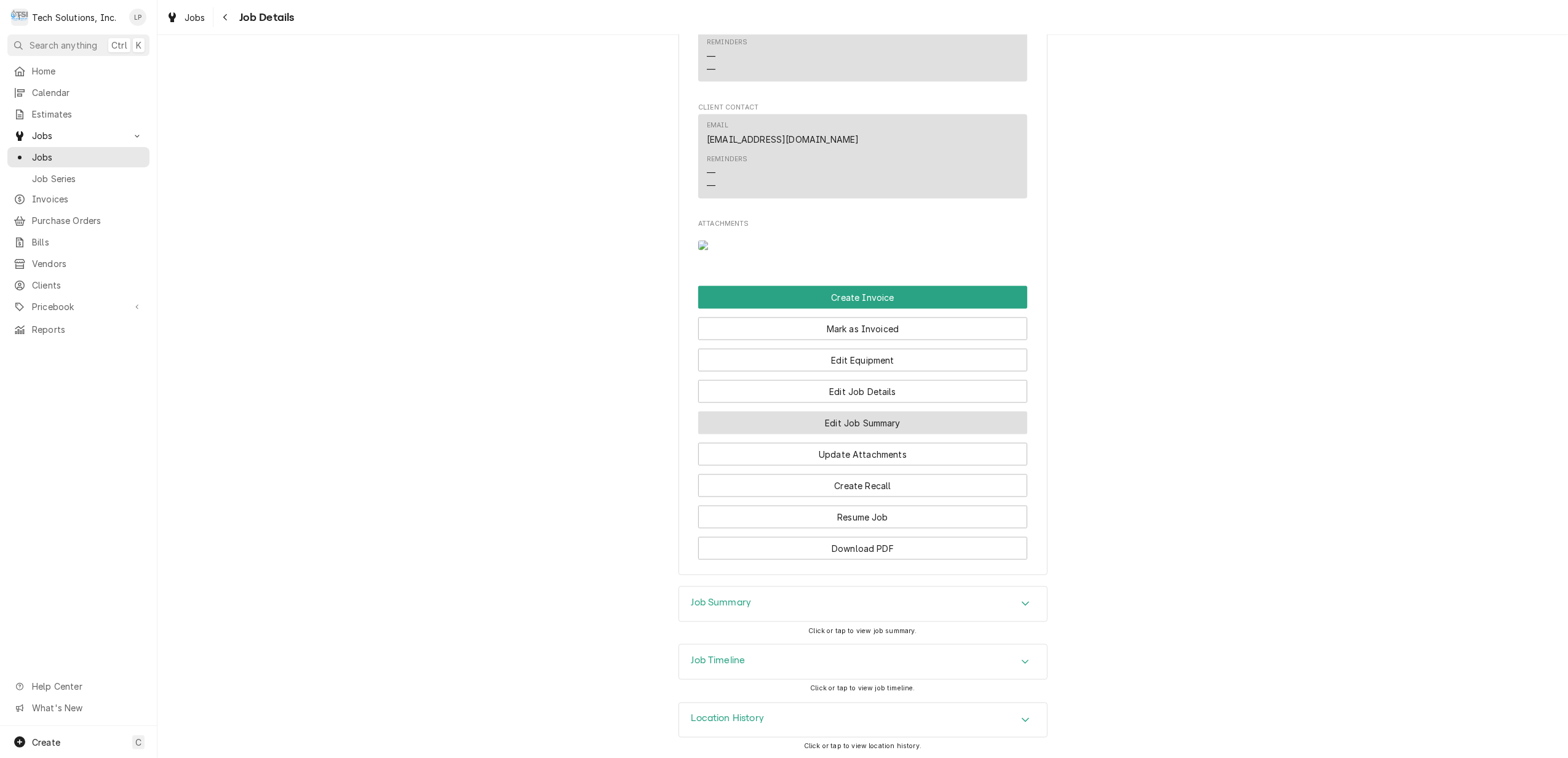
click at [886, 423] on button "Edit Job Summary" at bounding box center [863, 423] width 329 height 23
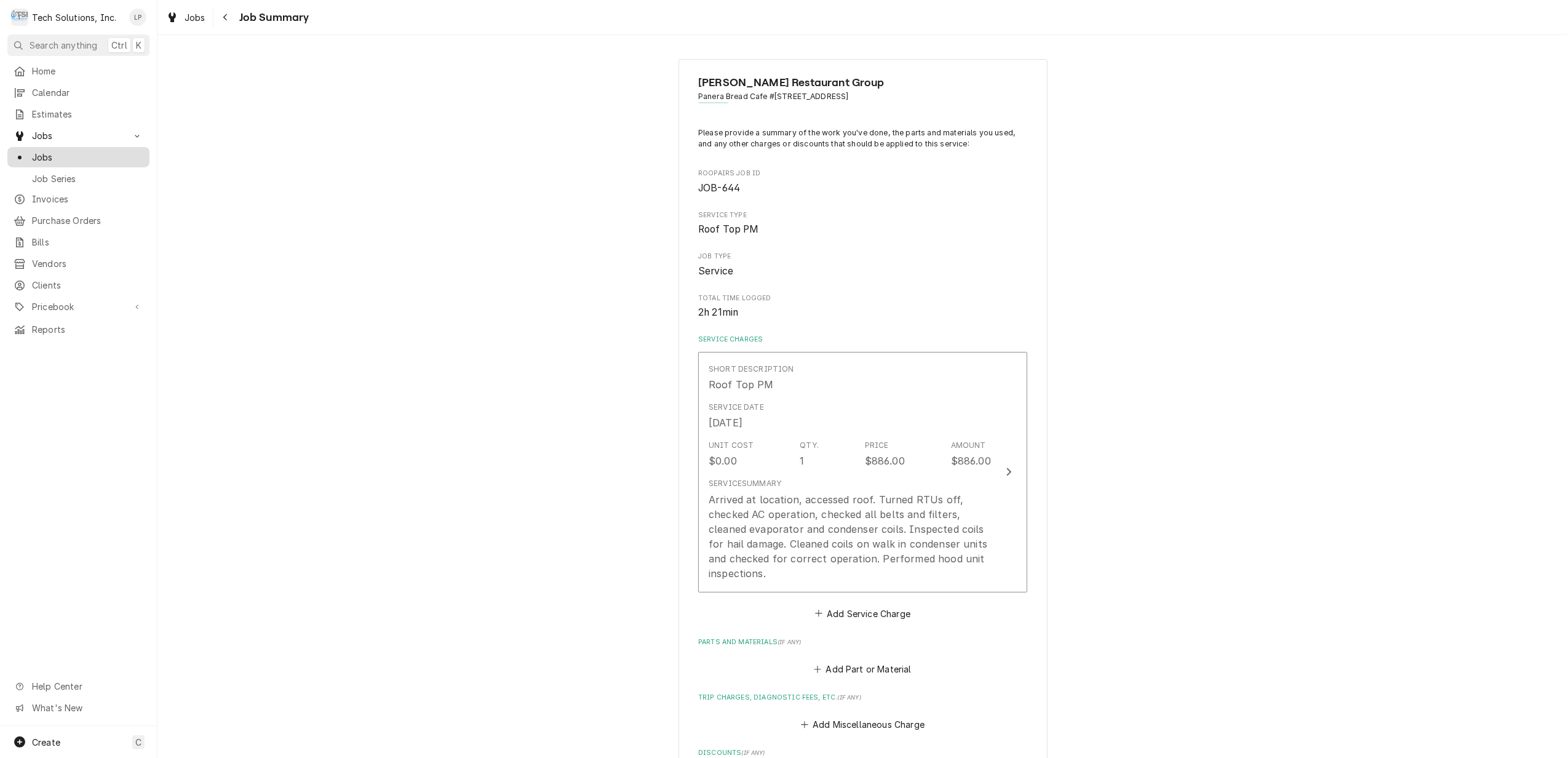
click at [33, 153] on span "Jobs" at bounding box center [88, 157] width 111 height 13
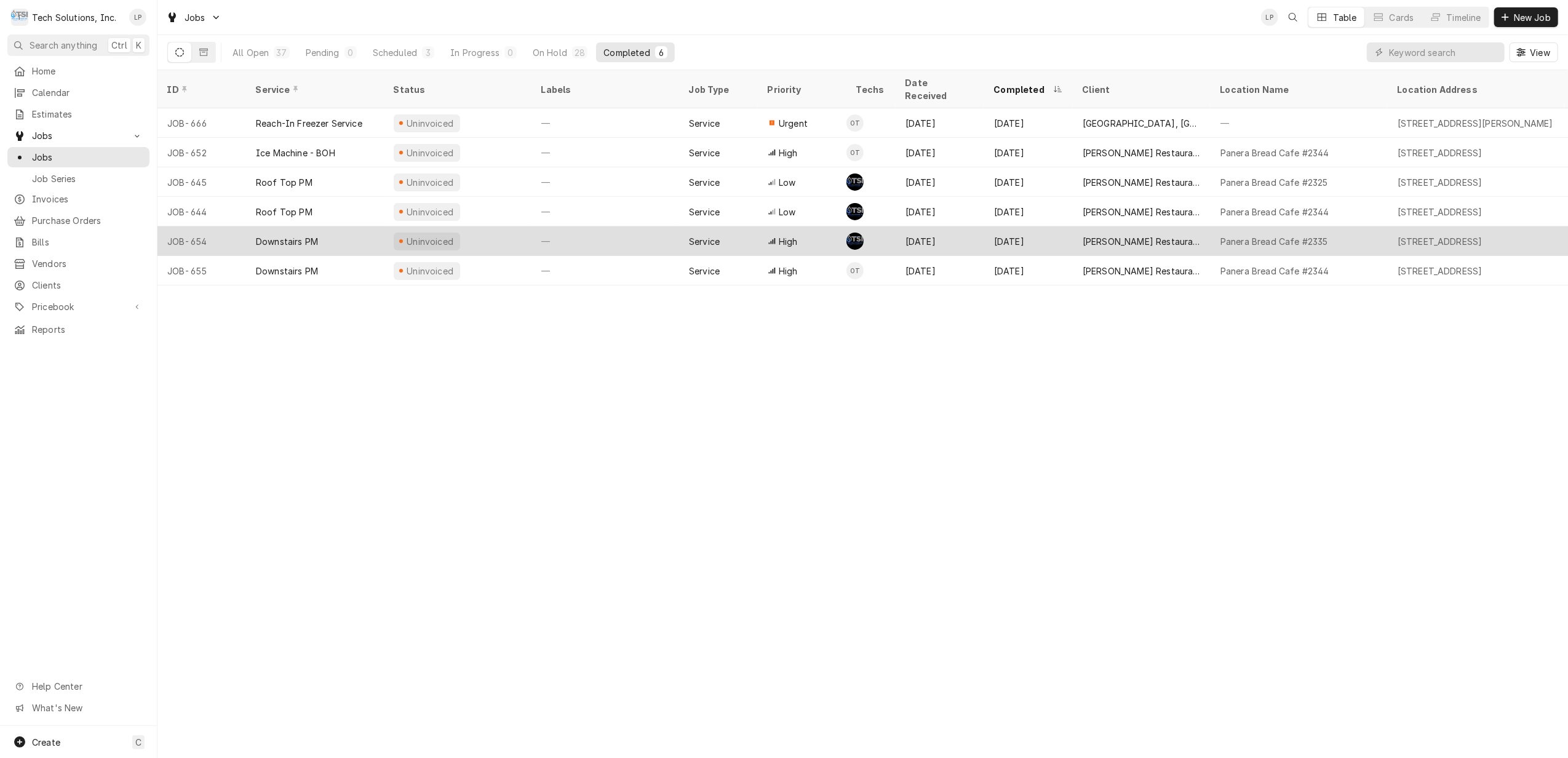
click at [646, 227] on div "—" at bounding box center [605, 241] width 147 height 30
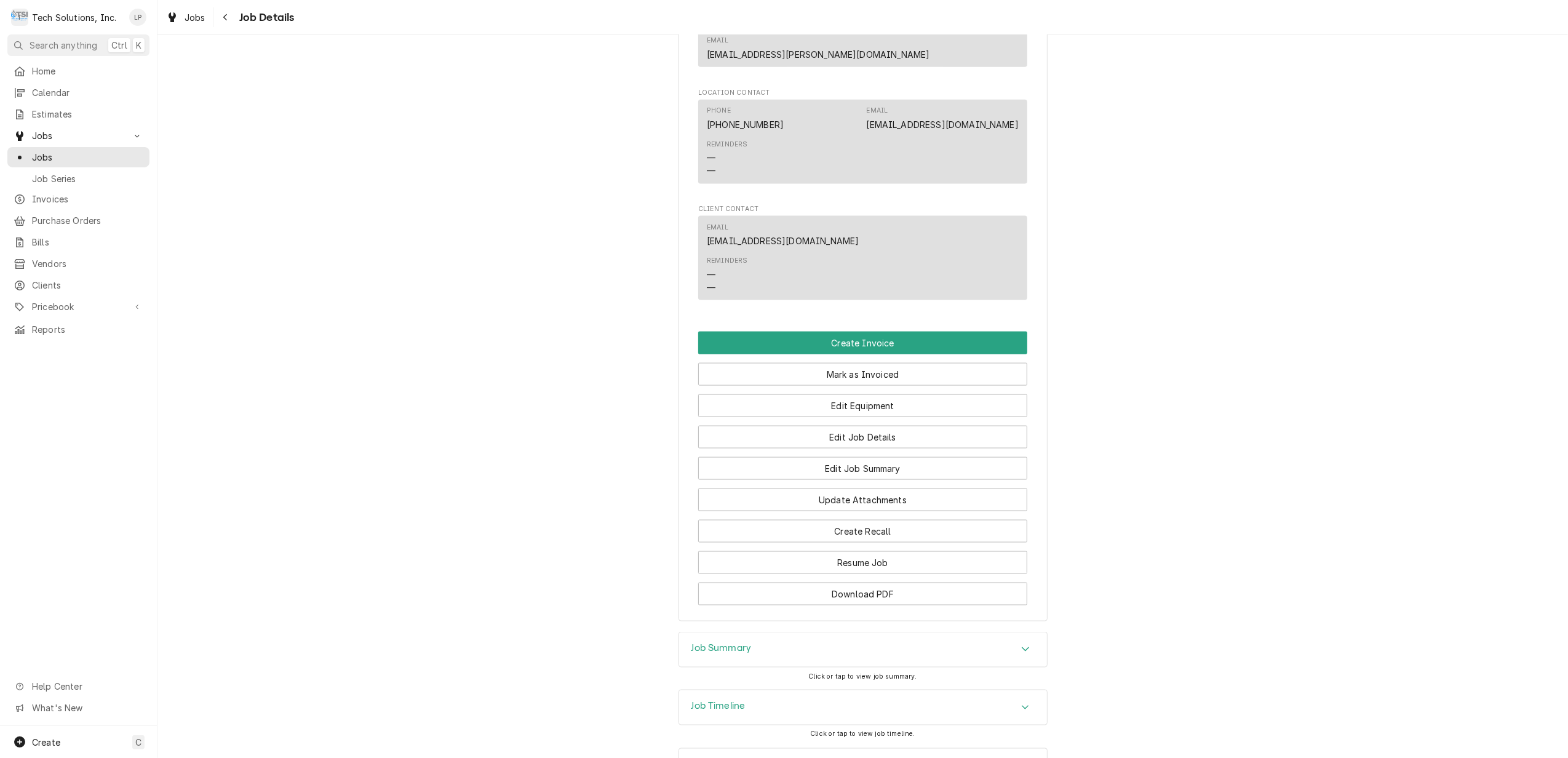
scroll to position [1681, 0]
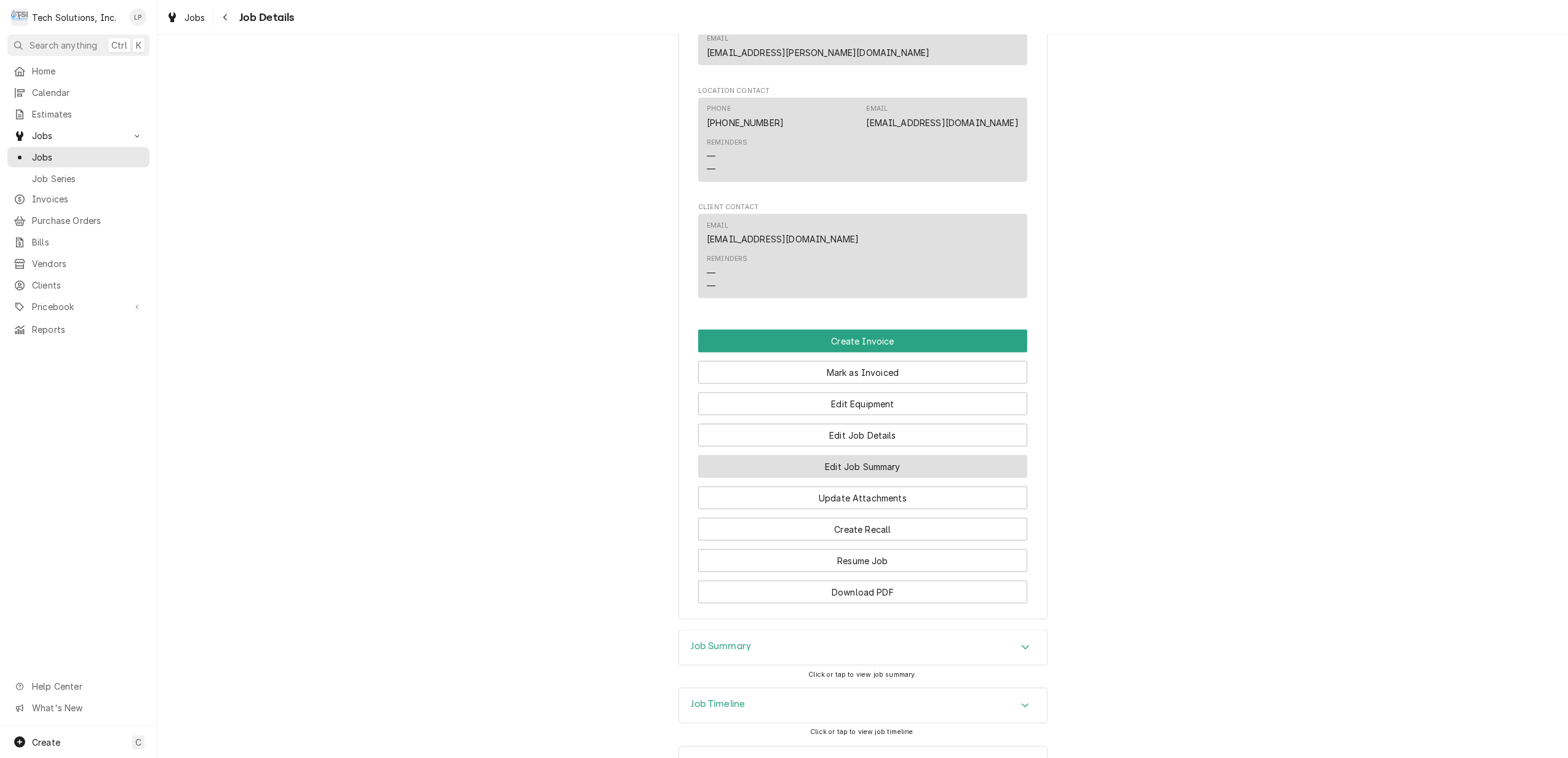
click at [852, 455] on button "Edit Job Summary" at bounding box center [863, 466] width 329 height 23
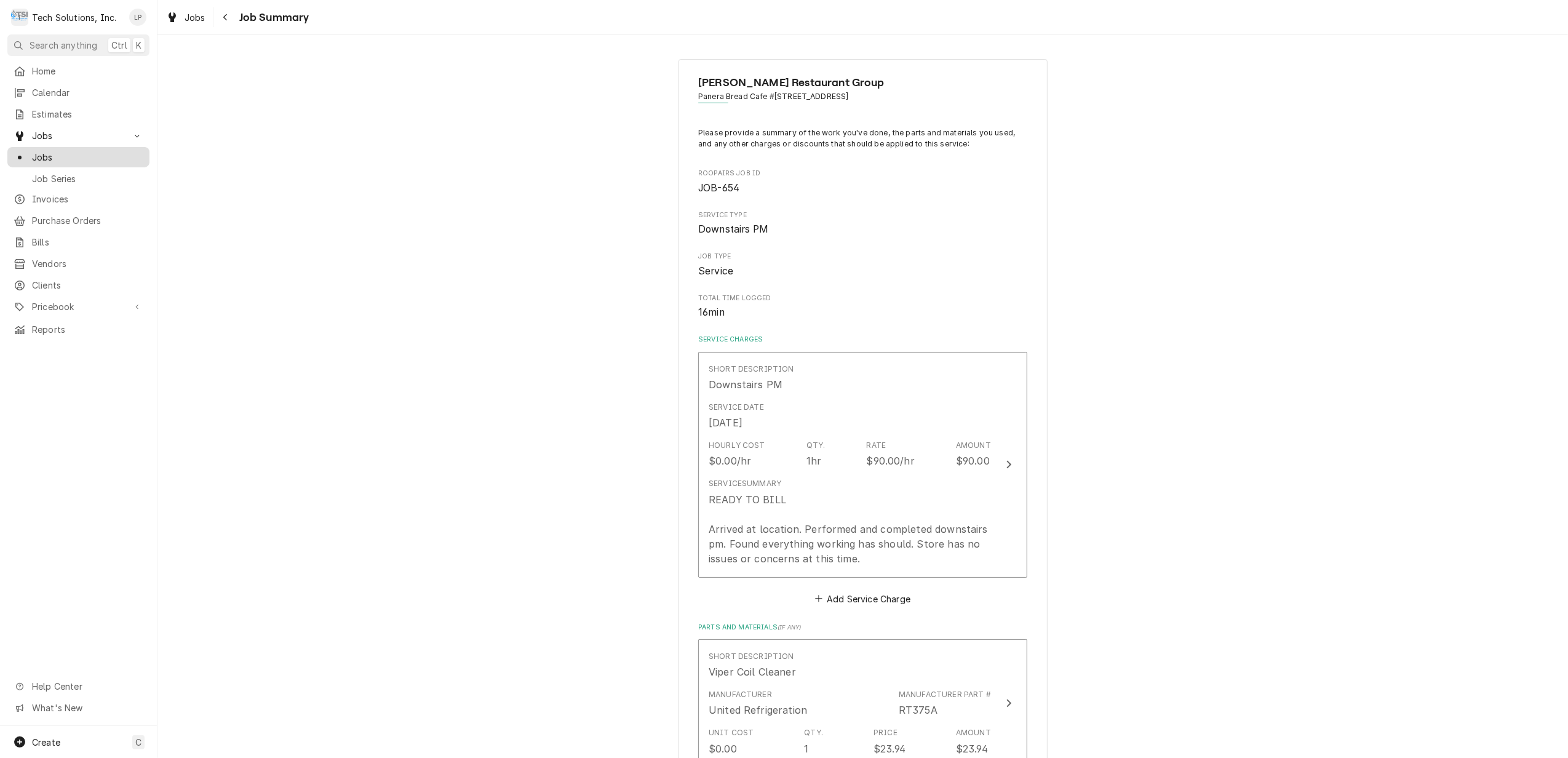
click at [36, 151] on span "Jobs" at bounding box center [88, 157] width 111 height 13
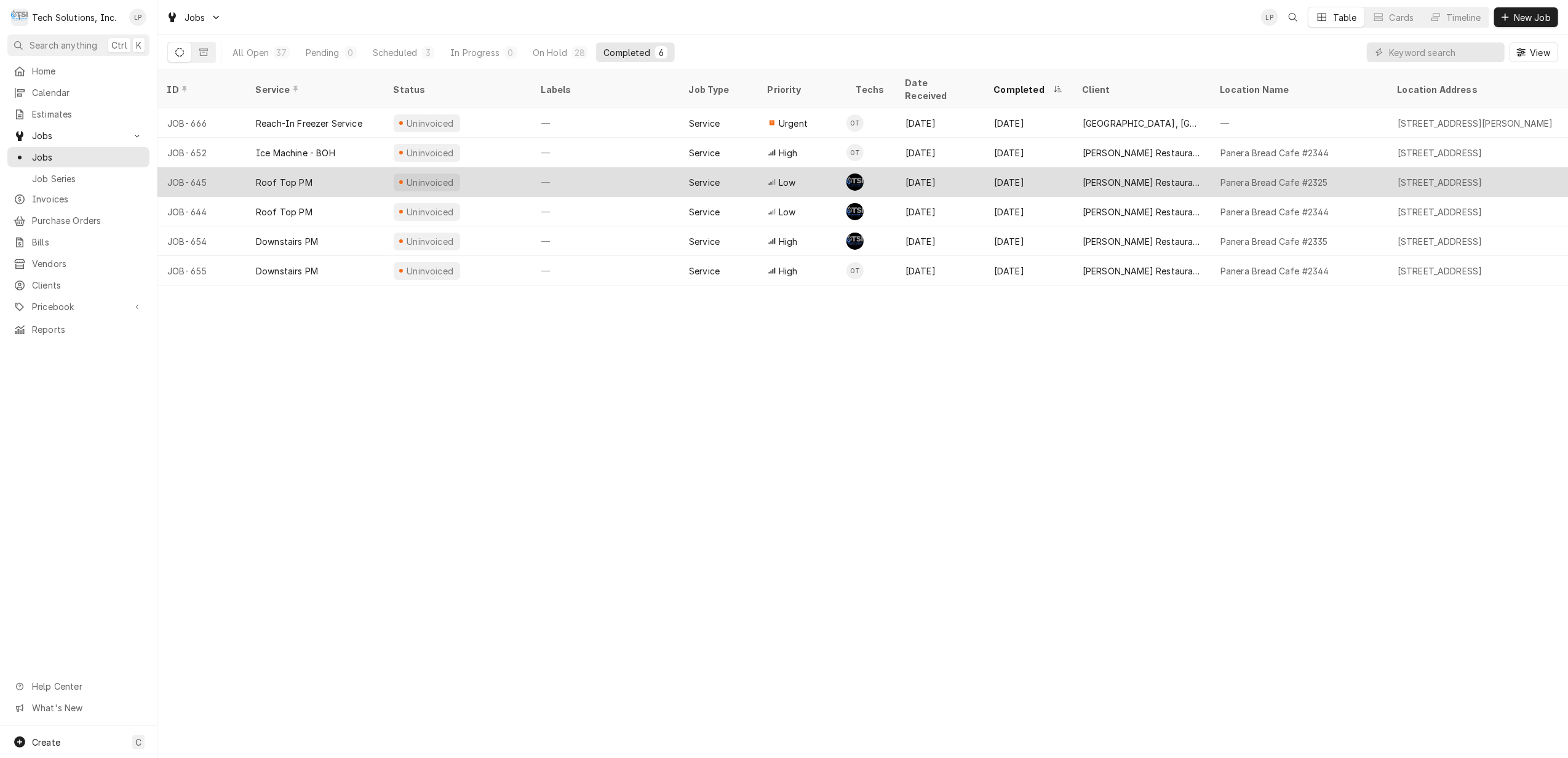
click at [620, 168] on div "—" at bounding box center [605, 183] width 147 height 30
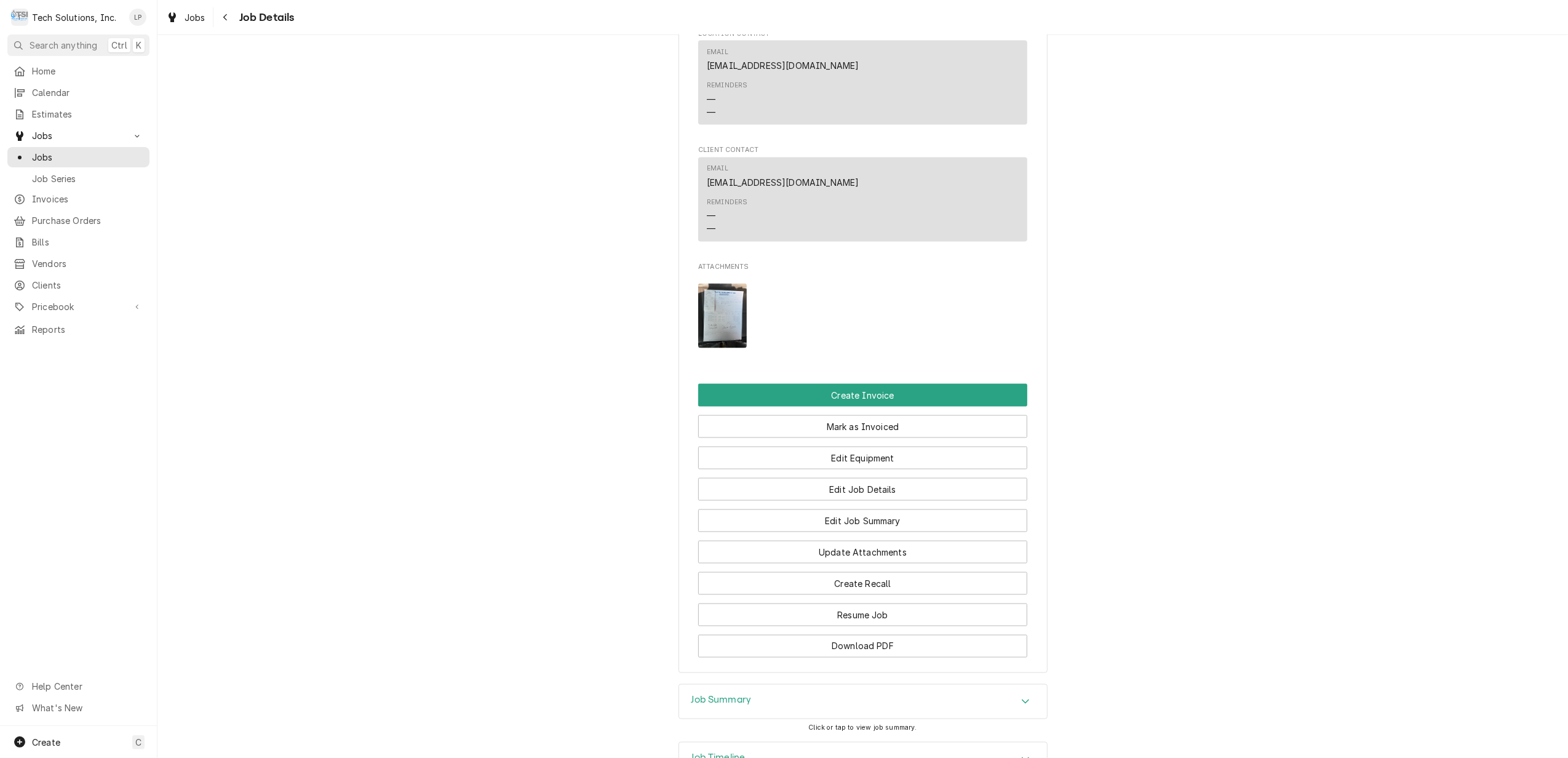
scroll to position [1792, 0]
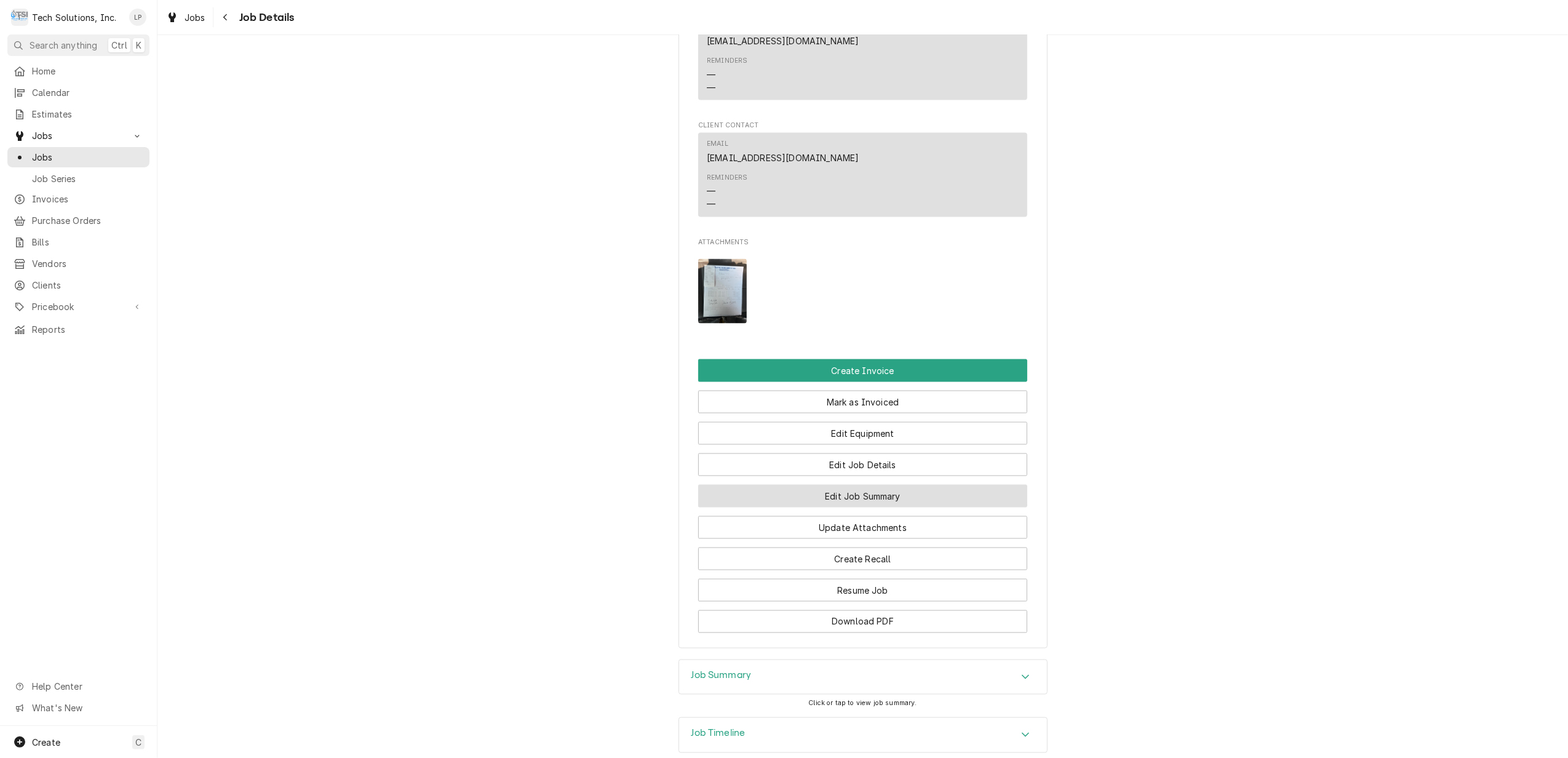
click at [884, 485] on button "Edit Job Summary" at bounding box center [863, 496] width 329 height 23
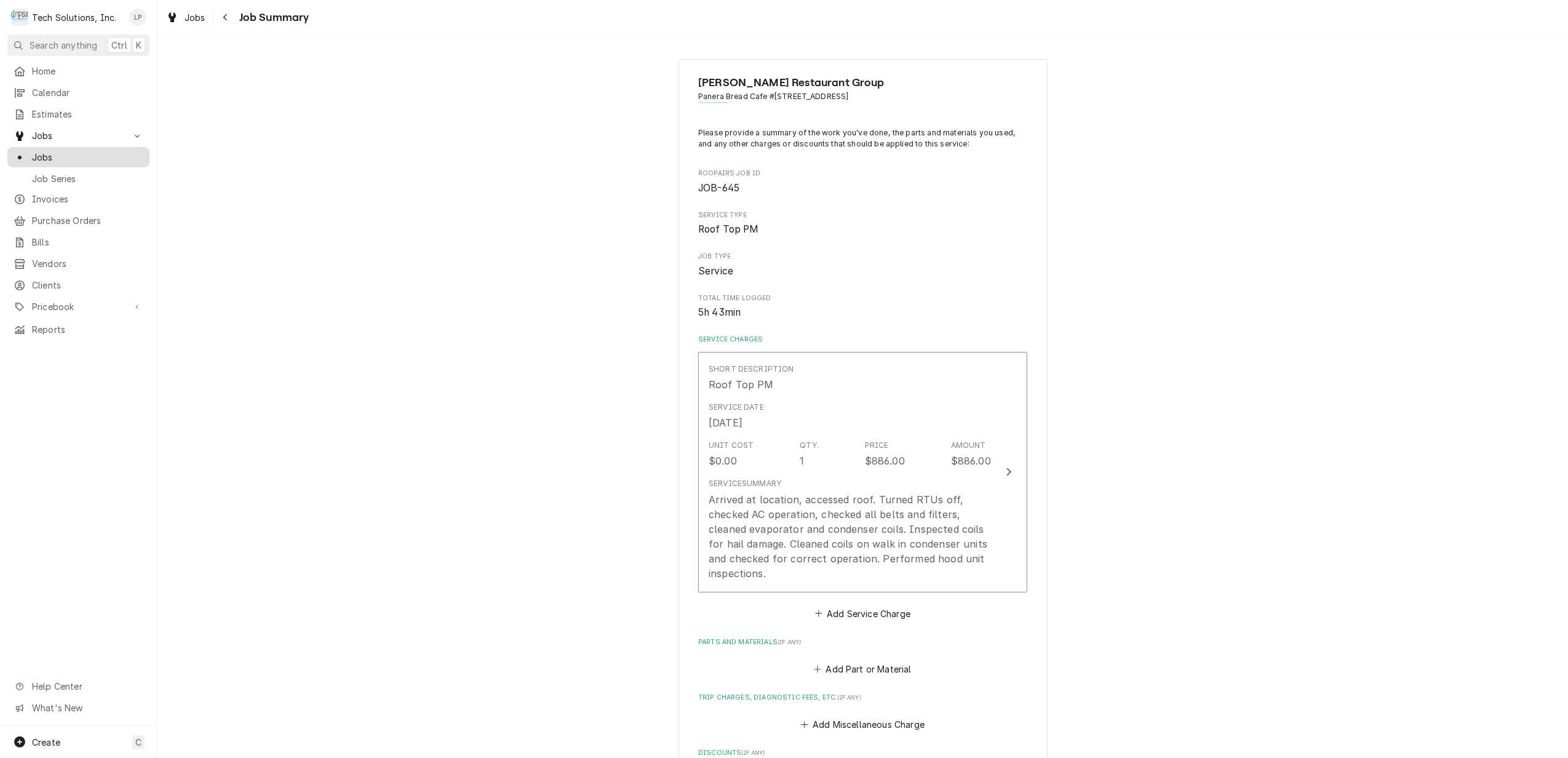
click at [49, 155] on span "Jobs" at bounding box center [88, 157] width 111 height 13
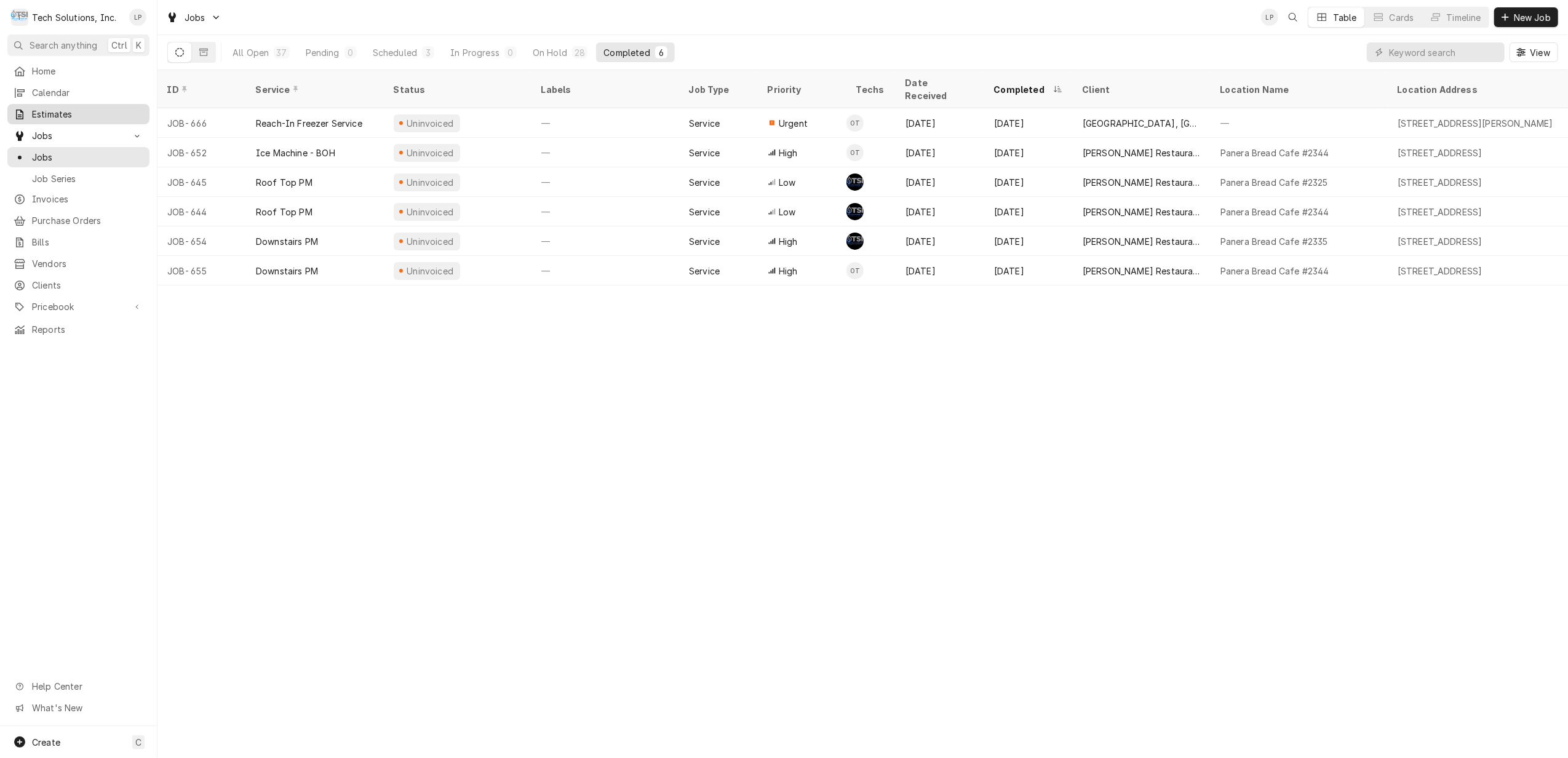
click at [39, 111] on span "Estimates" at bounding box center [88, 114] width 111 height 13
